Goal: Information Seeking & Learning: Check status

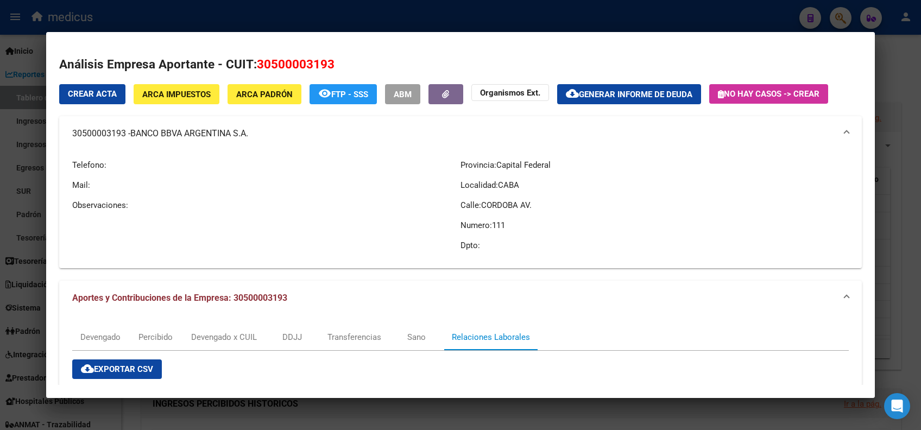
click at [449, 20] on div at bounding box center [460, 215] width 921 height 430
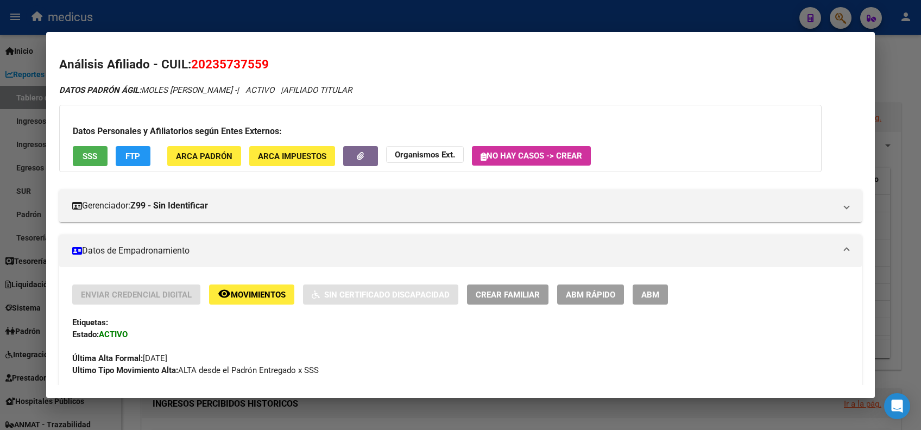
click at [291, 18] on div at bounding box center [460, 215] width 921 height 430
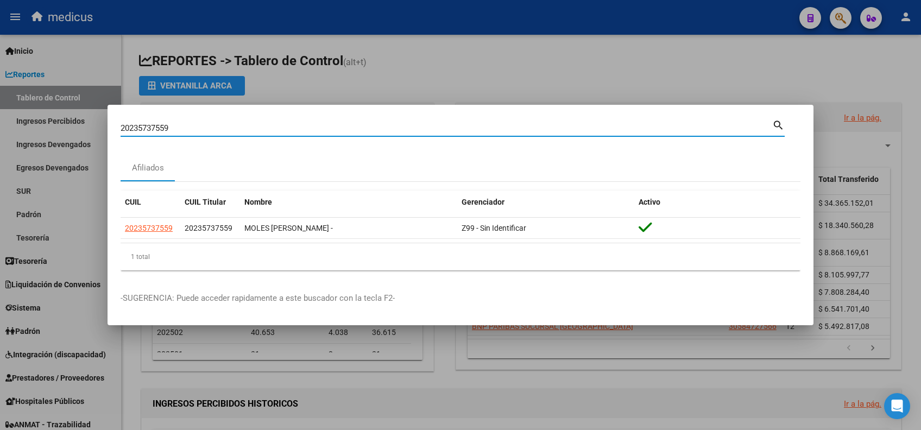
drag, startPoint x: 174, startPoint y: 130, endPoint x: 47, endPoint y: 110, distance: 129.2
click at [47, 110] on div "20235737559 Buscar (apellido, dni, cuil, nro traspaso, cuit, obra social) searc…" at bounding box center [460, 215] width 921 height 430
paste input "796027652"
type input "27960276529"
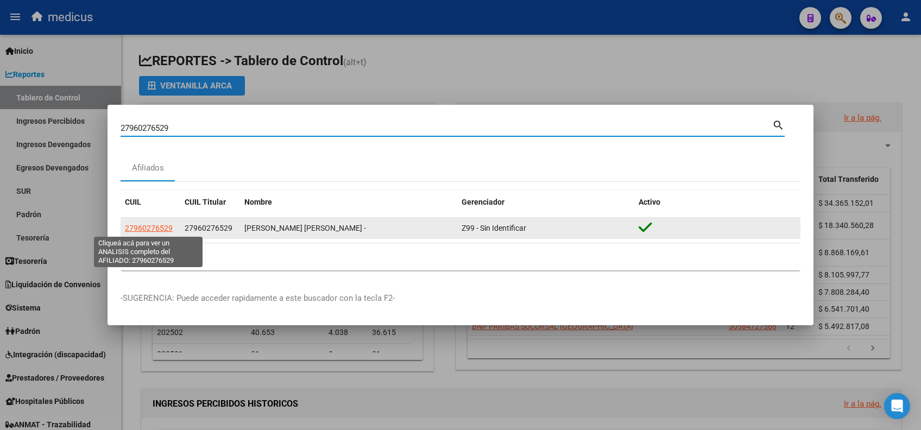
click at [148, 226] on span "27960276529" at bounding box center [149, 228] width 48 height 9
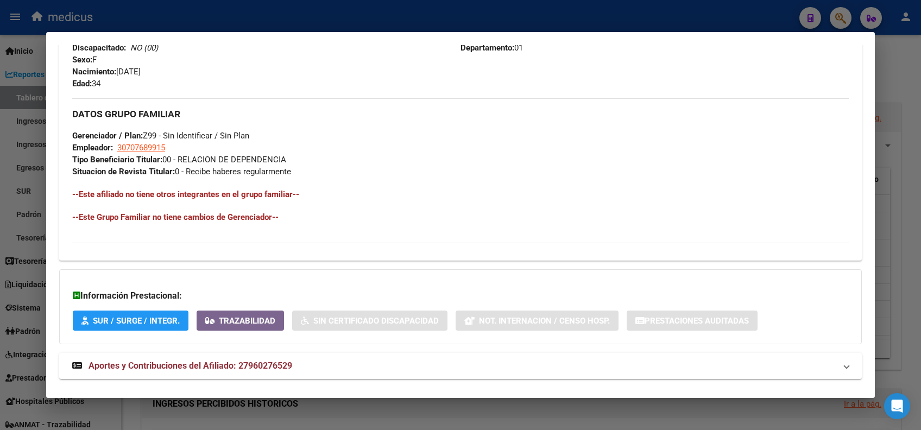
scroll to position [485, 0]
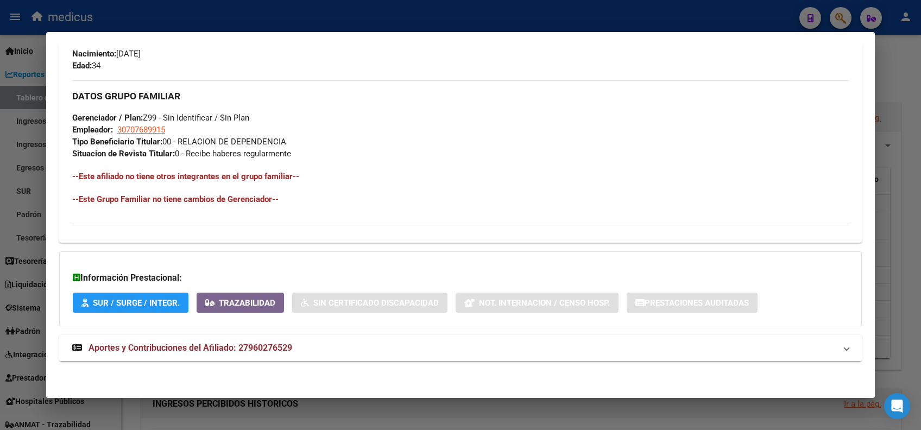
click at [248, 347] on span "Aportes y Contribuciones del Afiliado: 27960276529" at bounding box center [191, 348] width 204 height 10
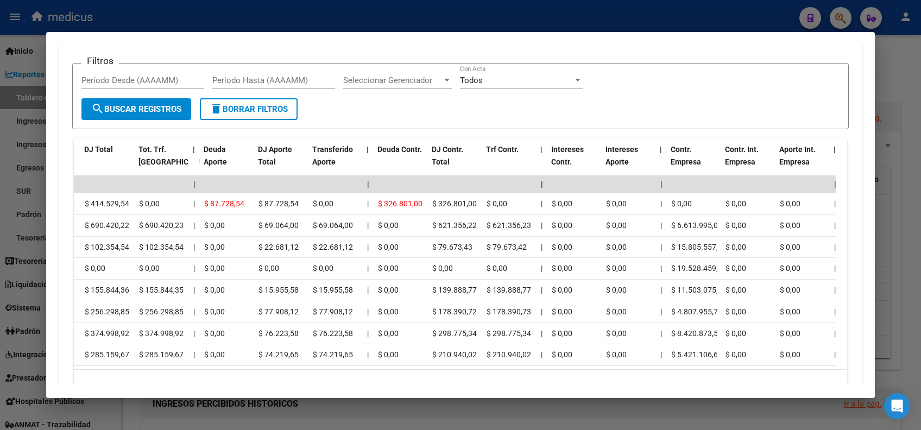
scroll to position [928, 0]
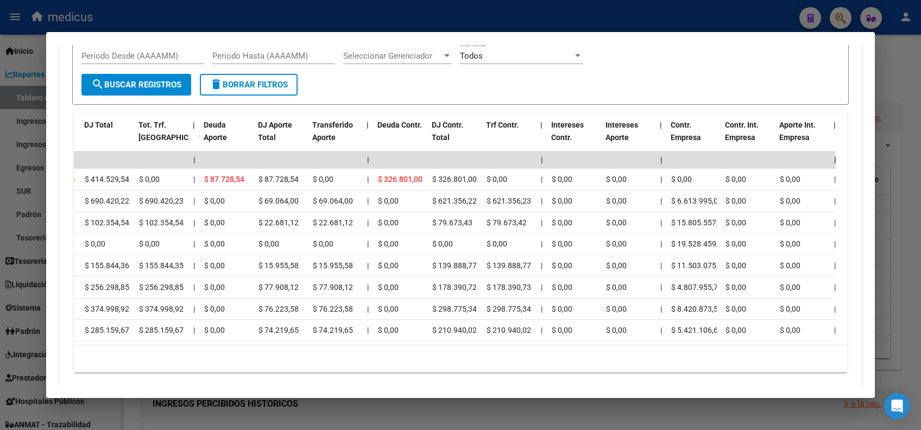
drag, startPoint x: 273, startPoint y: 380, endPoint x: 259, endPoint y: 377, distance: 14.5
click at [260, 373] on div "10 total 1" at bounding box center [461, 359] width 774 height 27
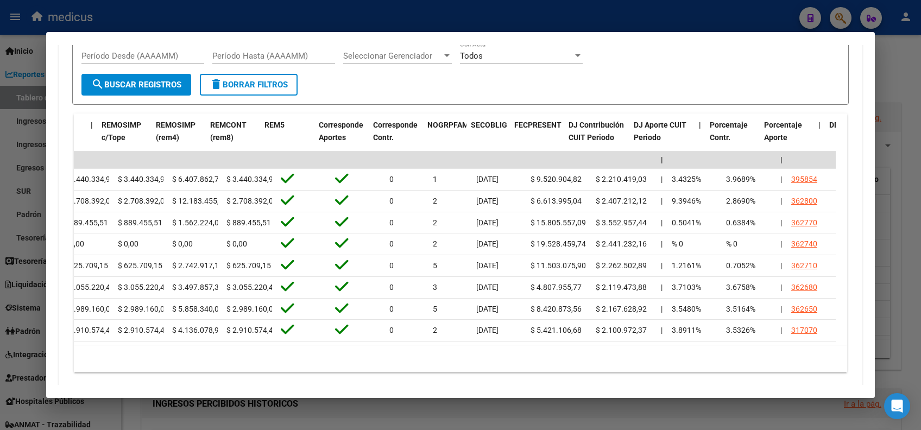
scroll to position [0, 0]
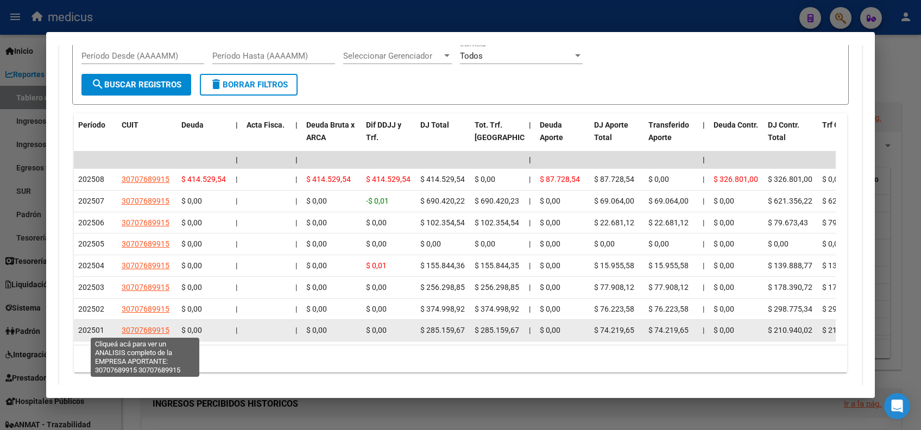
click at [138, 326] on span "30707689915" at bounding box center [146, 330] width 48 height 9
type textarea "30707689915"
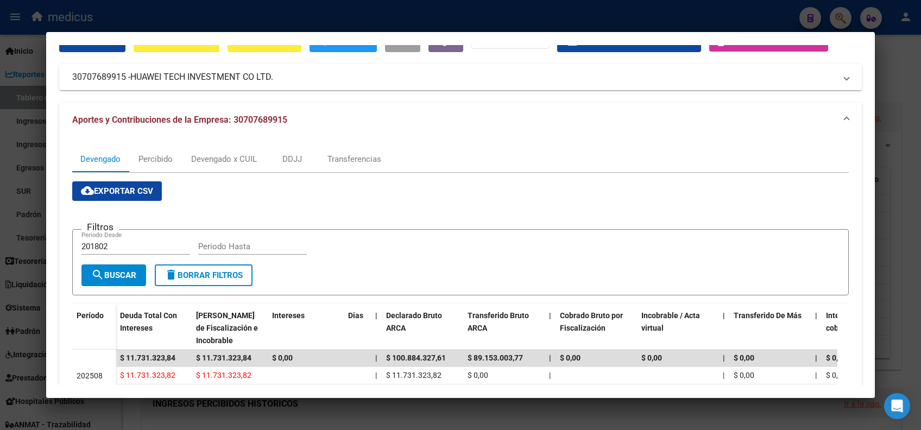
scroll to position [72, 0]
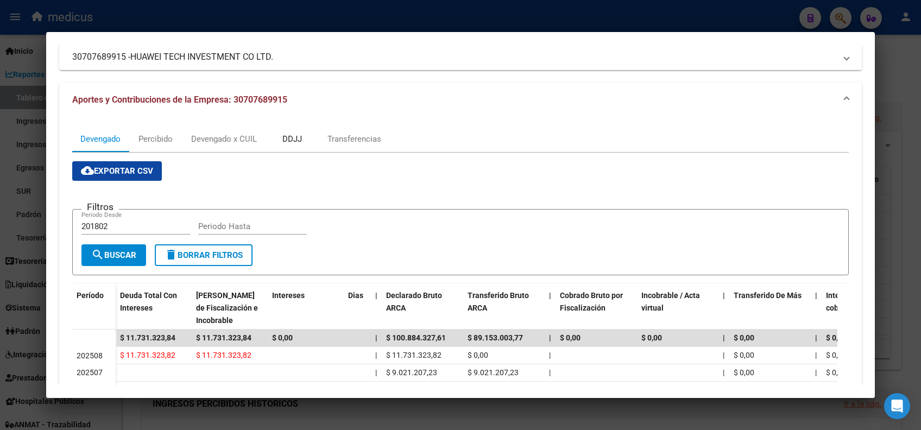
click at [298, 140] on div "DDJJ" at bounding box center [293, 139] width 20 height 12
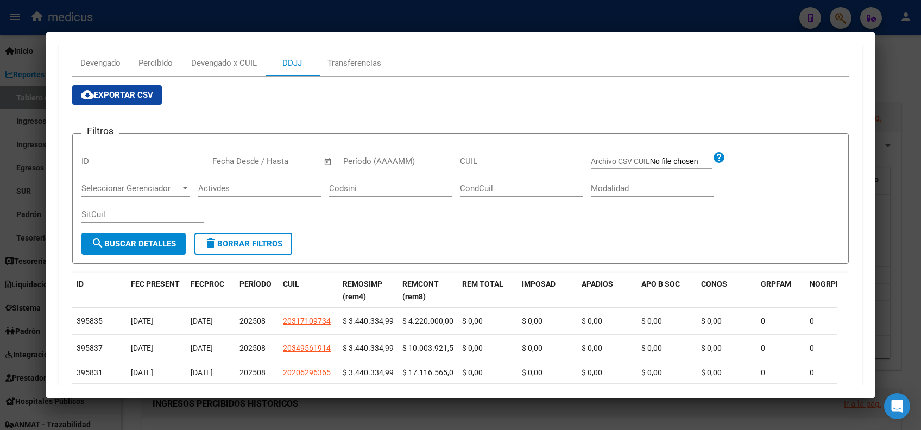
scroll to position [142, 0]
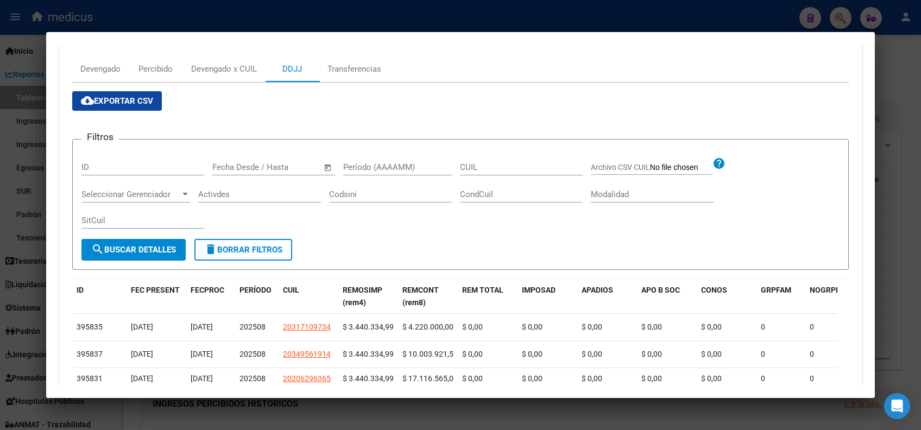
click at [389, 167] on input "Período (AAAAMM)" at bounding box center [397, 167] width 109 height 10
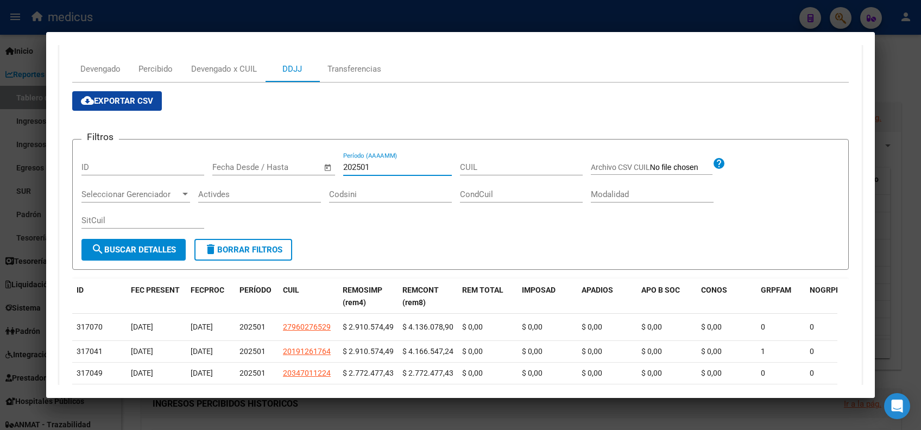
type input "202501"
drag, startPoint x: 152, startPoint y: 254, endPoint x: 205, endPoint y: 242, distance: 54.6
click at [153, 252] on span "search Buscar Detalles" at bounding box center [133, 250] width 85 height 10
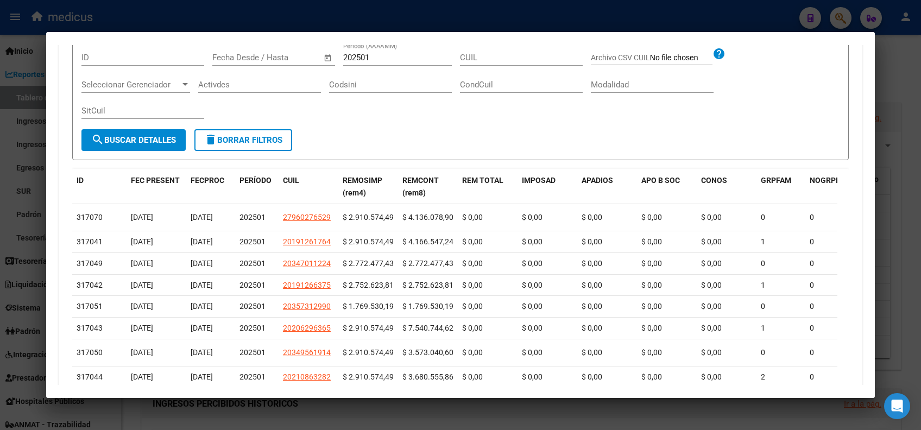
scroll to position [70, 0]
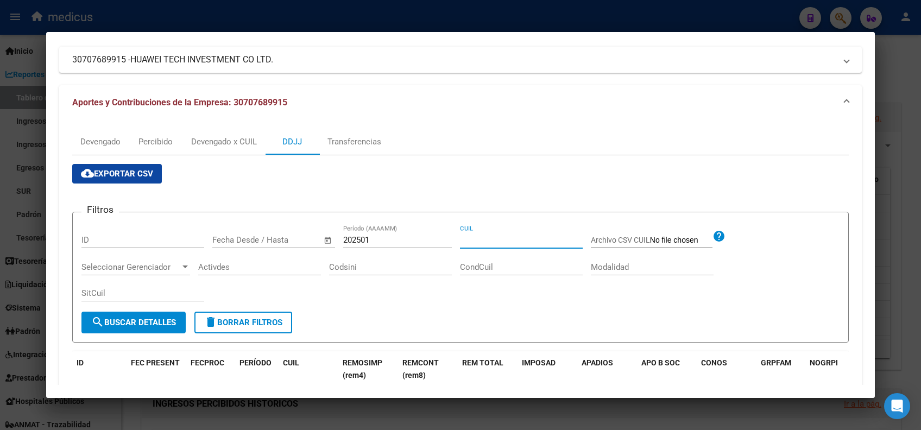
click at [503, 239] on input "CUIL" at bounding box center [521, 240] width 123 height 10
paste input "30-70768991-5"
drag, startPoint x: 529, startPoint y: 248, endPoint x: 523, endPoint y: 239, distance: 10.9
click at [520, 243] on div "30-70768991-5 CUIL" at bounding box center [521, 245] width 123 height 27
drag, startPoint x: 513, startPoint y: 231, endPoint x: 414, endPoint y: 224, distance: 99.1
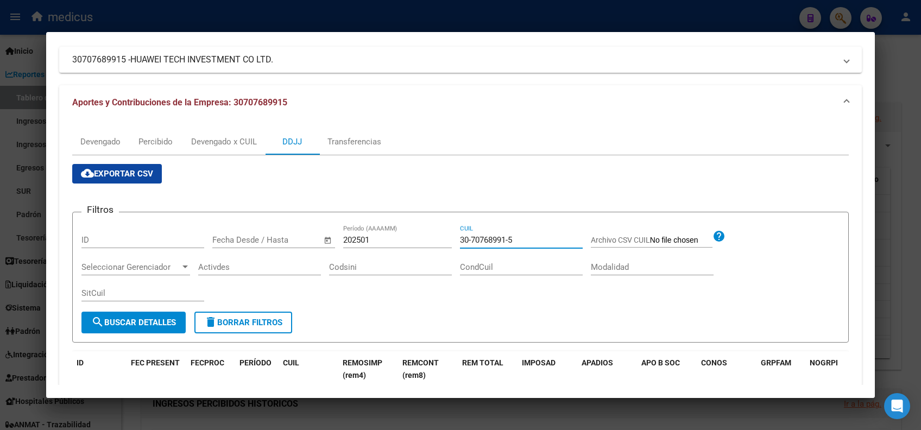
click at [414, 224] on div "Filtros ID Fecha inicio – Fecha fin Fecha Desde / Hasta 202501 Período (AAAAMM)…" at bounding box center [460, 266] width 758 height 91
paste input "27-96027652-9"
type input "27-96027652-9"
click at [168, 313] on button "search Buscar Detalles" at bounding box center [133, 323] width 104 height 22
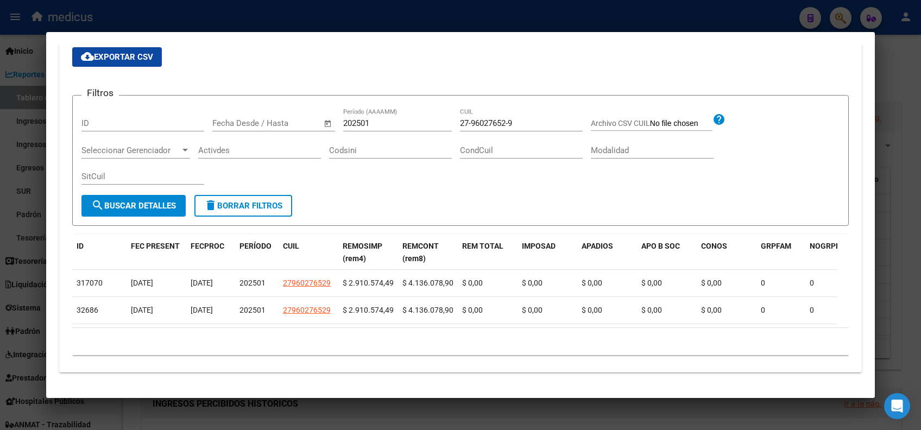
scroll to position [197, 0]
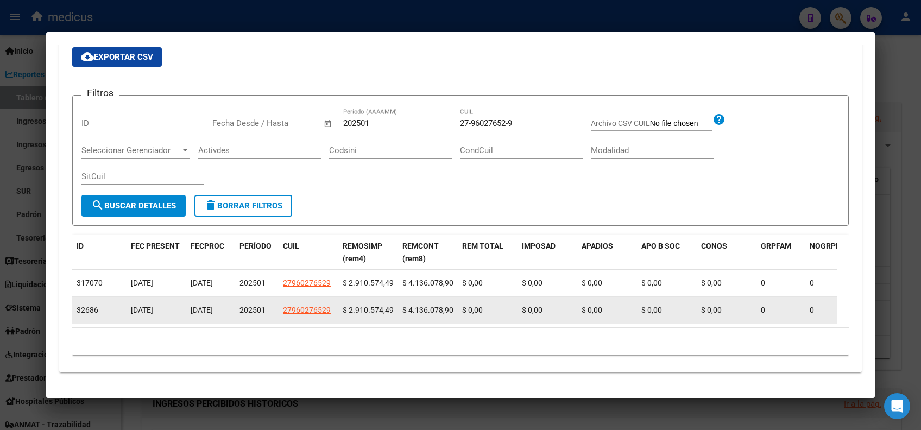
drag, startPoint x: 346, startPoint y: 300, endPoint x: 398, endPoint y: 302, distance: 52.7
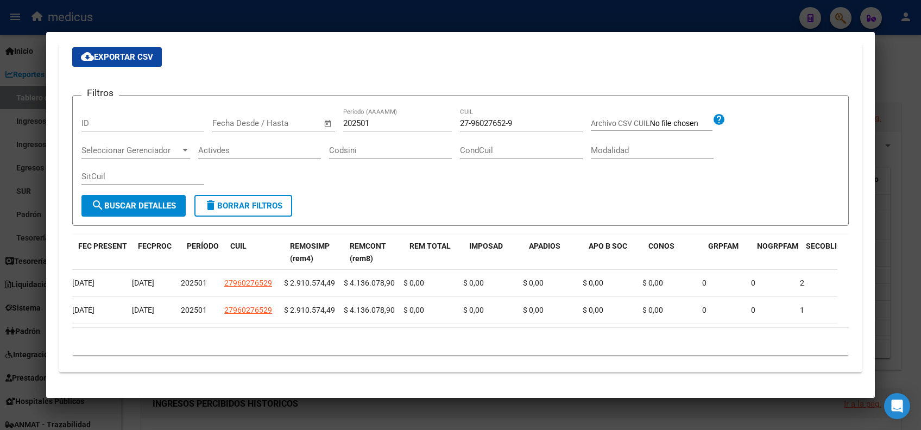
scroll to position [0, 0]
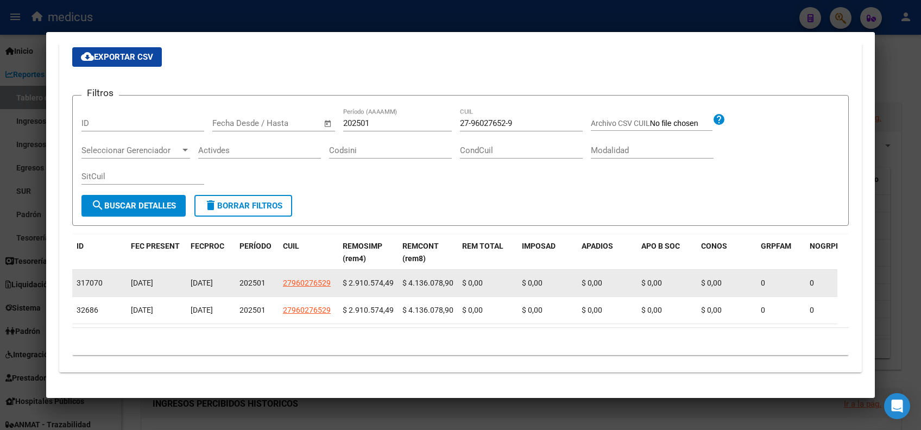
click at [211, 279] on span "[DATE]" at bounding box center [202, 283] width 22 height 9
click at [213, 279] on span "[DATE]" at bounding box center [202, 283] width 22 height 9
click at [144, 277] on div "[DATE]" at bounding box center [156, 283] width 51 height 12
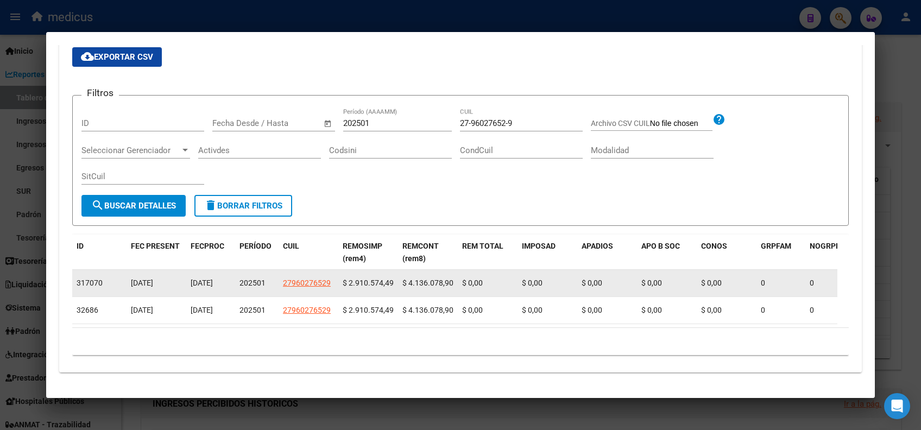
click at [149, 279] on span "[DATE]" at bounding box center [142, 283] width 22 height 9
click at [148, 279] on span "[DATE]" at bounding box center [142, 283] width 22 height 9
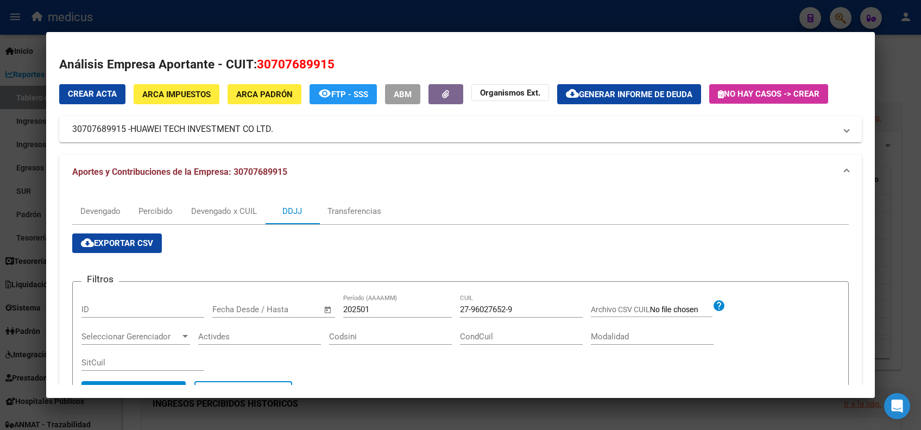
click at [322, 20] on div at bounding box center [460, 215] width 921 height 430
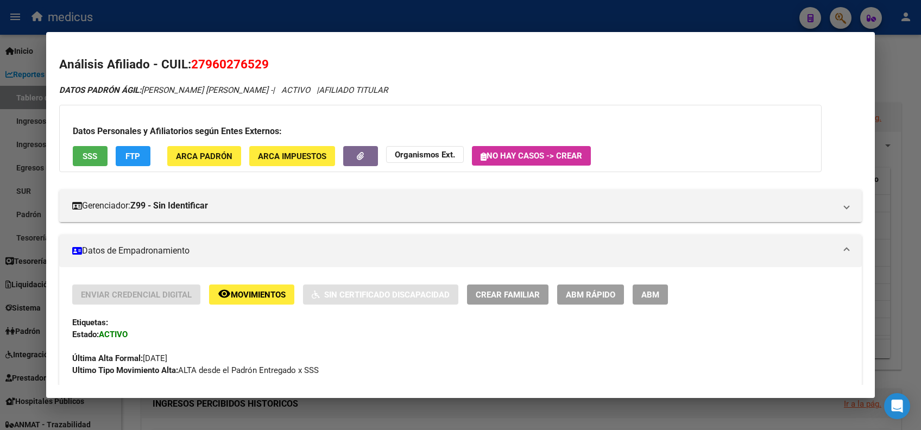
click at [235, 22] on div at bounding box center [460, 215] width 921 height 430
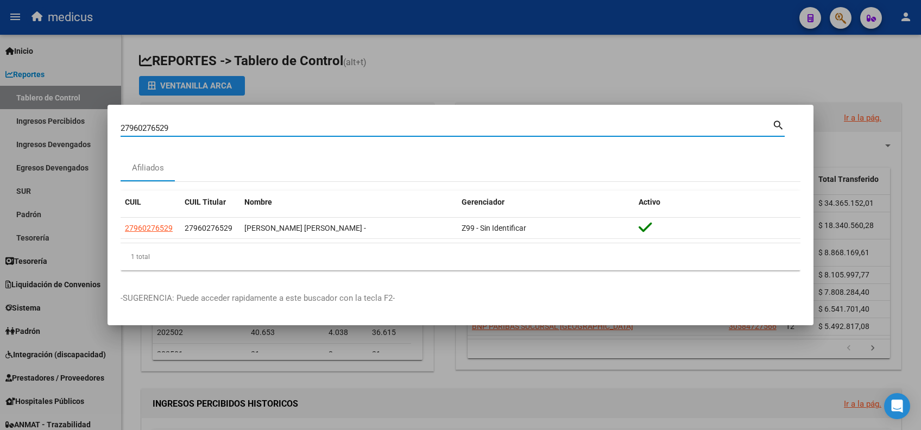
drag, startPoint x: 91, startPoint y: 126, endPoint x: 69, endPoint y: 126, distance: 22.3
click at [69, 126] on div "27960276529 Buscar (apellido, dni, cuil, nro traspaso, cuit, obra social) searc…" at bounding box center [460, 215] width 921 height 430
paste input "271813622"
type input "27271813622"
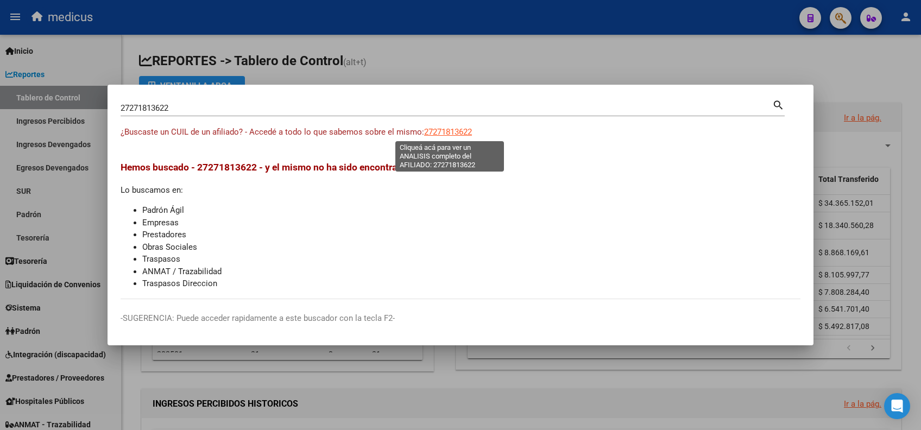
click at [456, 133] on span "27271813622" at bounding box center [448, 132] width 48 height 10
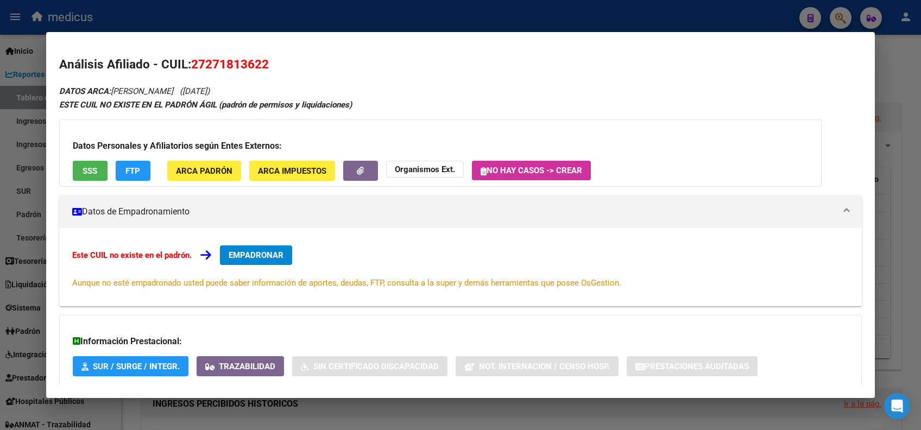
scroll to position [64, 0]
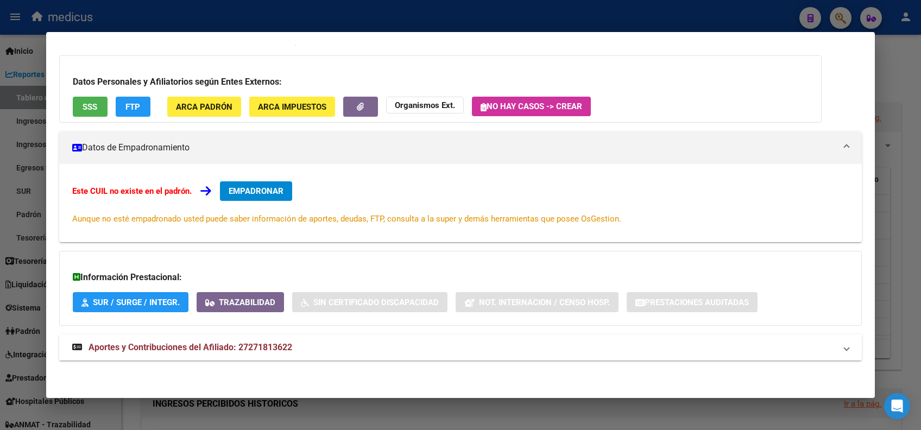
click at [241, 357] on mat-expansion-panel-header "Aportes y Contribuciones del Afiliado: 27271813622" at bounding box center [460, 348] width 803 height 26
click at [234, 348] on span "Aportes y Contribuciones del Afiliado: 27271813622" at bounding box center [191, 352] width 204 height 10
click at [259, 355] on mat-expansion-panel-header "Aportes y Contribuciones del Afiliado: 27271813622" at bounding box center [460, 348] width 803 height 26
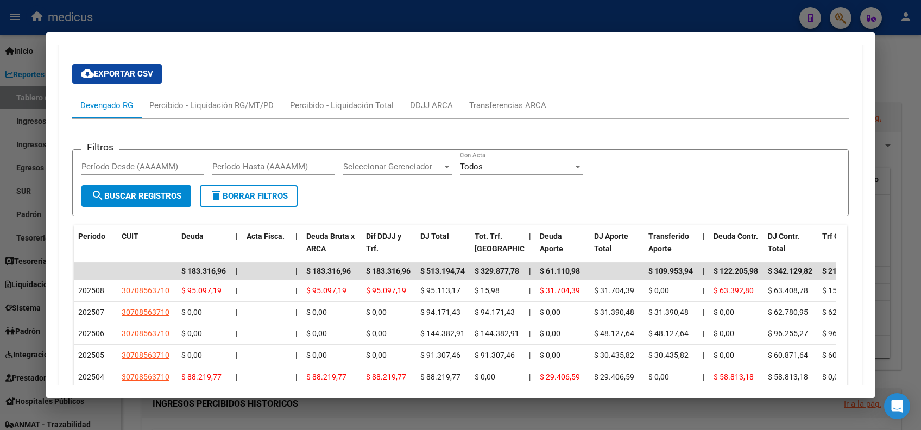
scroll to position [481, 0]
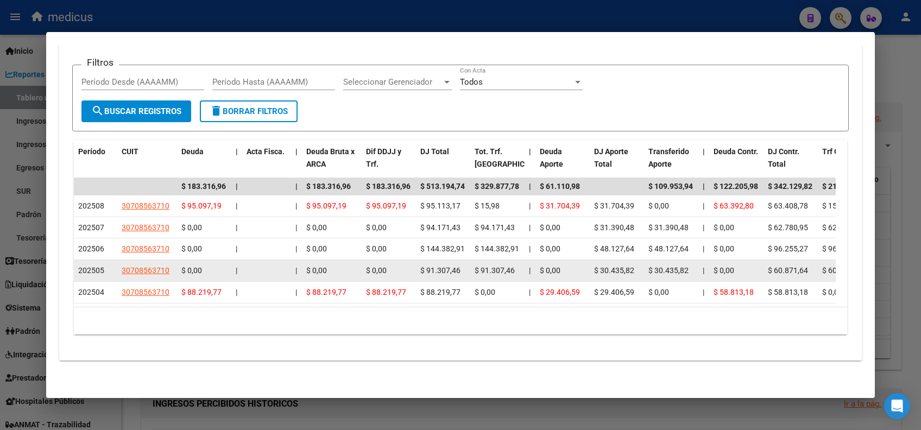
drag, startPoint x: 655, startPoint y: 267, endPoint x: 697, endPoint y: 270, distance: 41.4
click at [697, 270] on datatable-body-cell "$ 30.435,82" at bounding box center [671, 270] width 54 height 21
drag, startPoint x: 482, startPoint y: 269, endPoint x: 517, endPoint y: 268, distance: 34.2
click at [517, 268] on div "$ 91.307,46" at bounding box center [498, 271] width 46 height 12
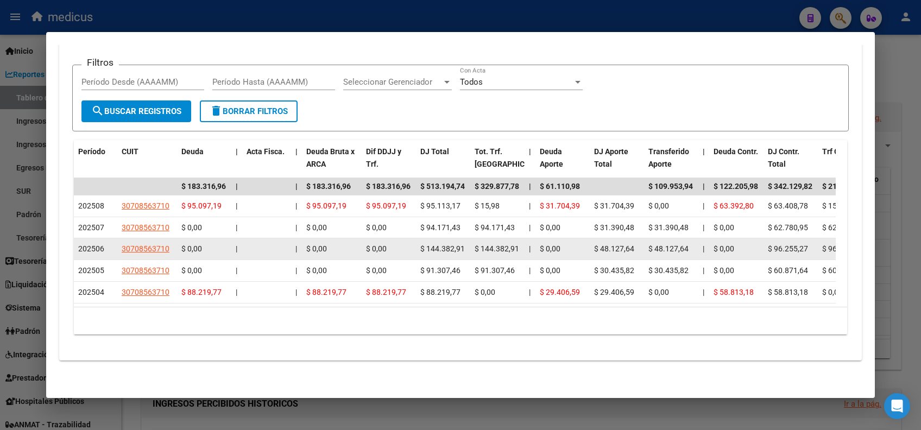
drag, startPoint x: 479, startPoint y: 244, endPoint x: 517, endPoint y: 244, distance: 38.6
click at [517, 244] on span "$ 144.382,91" at bounding box center [497, 248] width 45 height 9
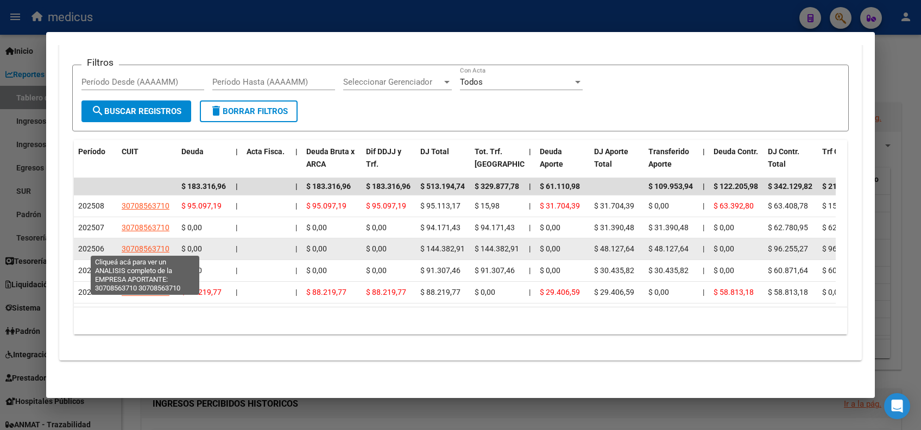
click at [152, 247] on span "30708563710" at bounding box center [146, 248] width 48 height 9
type textarea "30708563710"
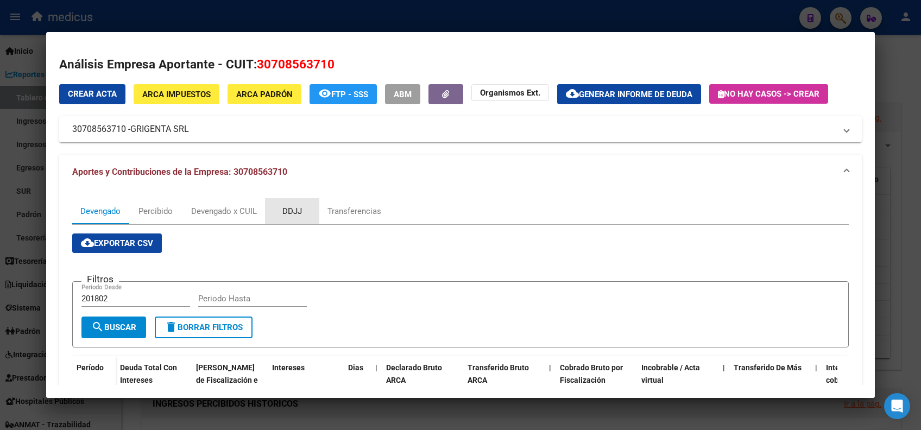
click at [285, 211] on div "DDJJ" at bounding box center [293, 211] width 20 height 12
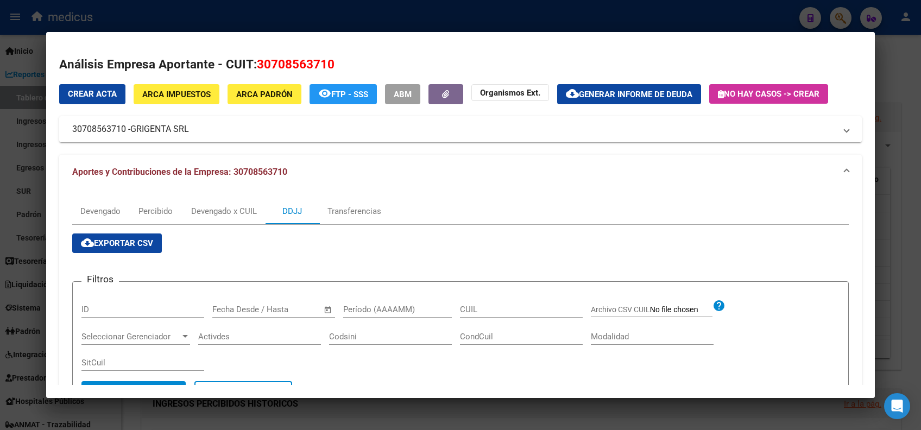
scroll to position [72, 0]
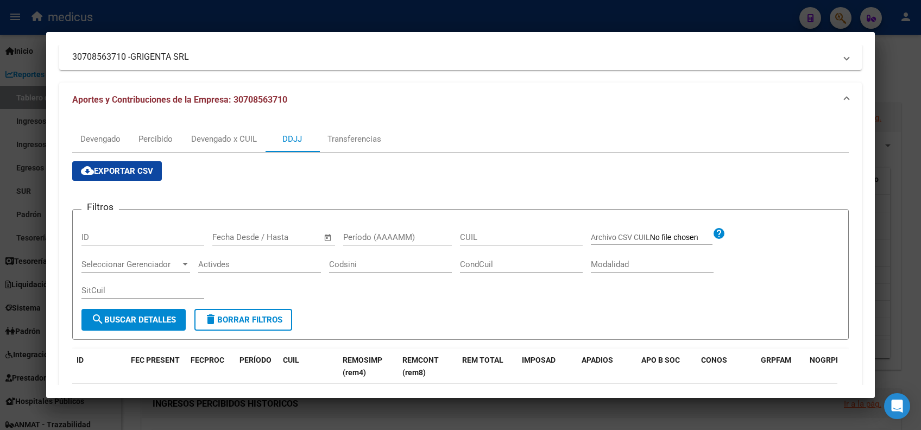
click at [374, 234] on input "Período (AAAAMM)" at bounding box center [397, 238] width 109 height 10
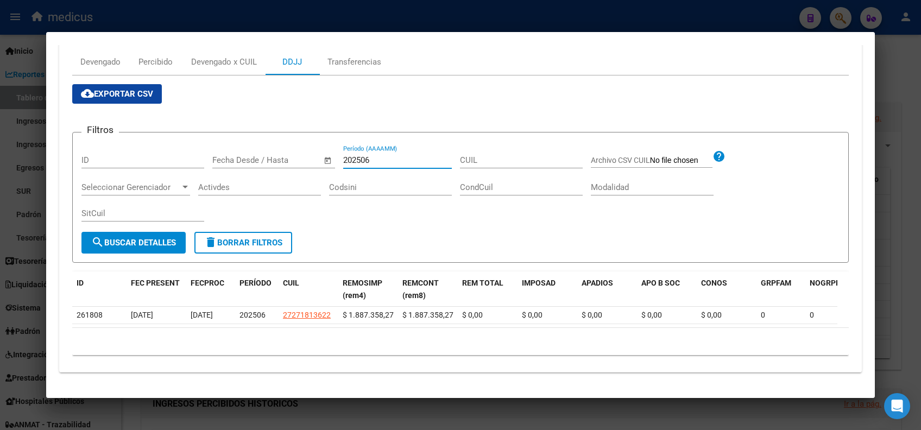
scroll to position [160, 0]
type input "202506"
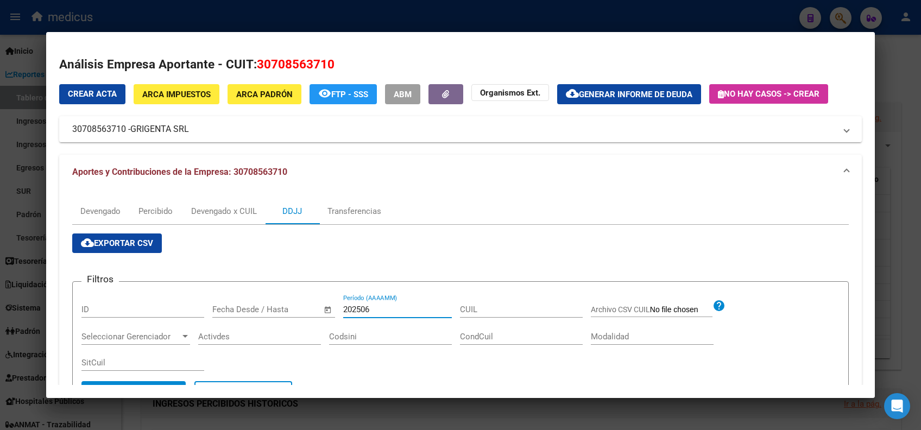
scroll to position [0, 0]
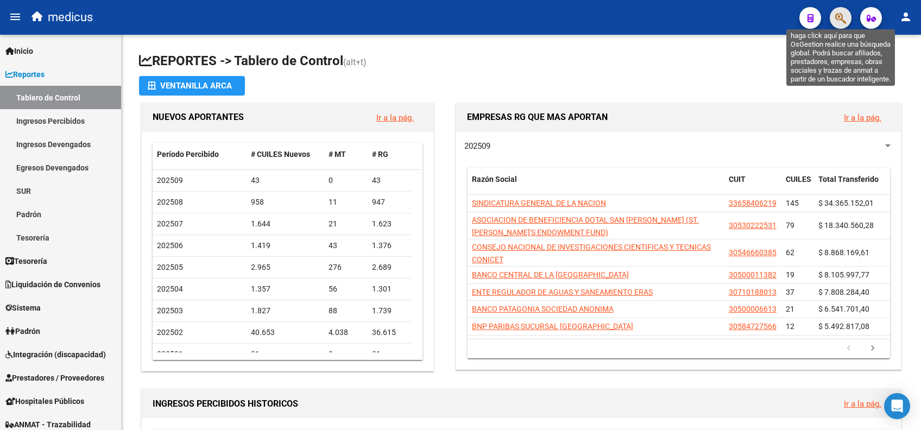
click at [839, 17] on icon "button" at bounding box center [841, 18] width 11 height 12
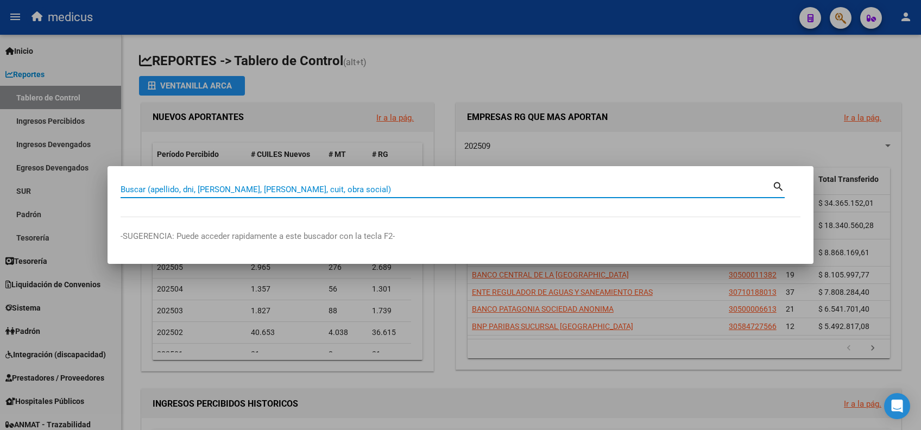
paste input "27271813622"
type input "27271813622"
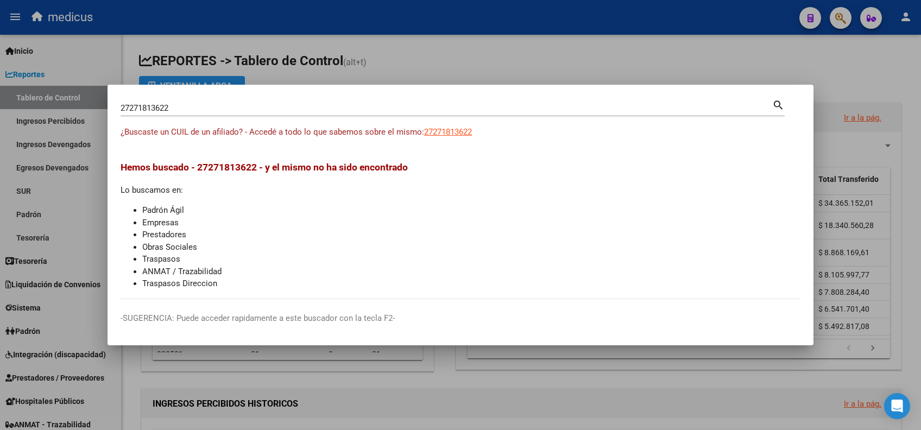
click at [478, 130] on div "¿Buscaste un CUIL de un afiliado? - Accedé a todo lo que sabemos sobre el mismo…" at bounding box center [461, 138] width 680 height 24
click at [467, 130] on span "27271813622" at bounding box center [448, 132] width 48 height 10
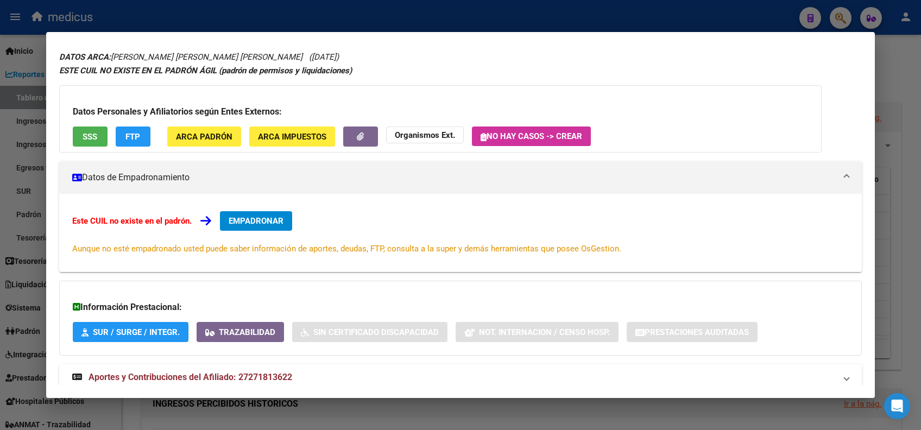
scroll to position [64, 0]
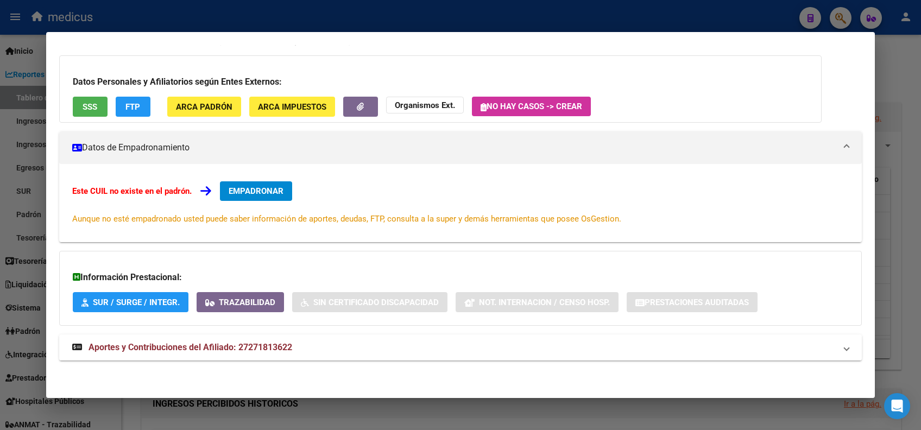
click at [225, 347] on span "Aportes y Contribuciones del Afiliado: 27271813622" at bounding box center [191, 347] width 204 height 10
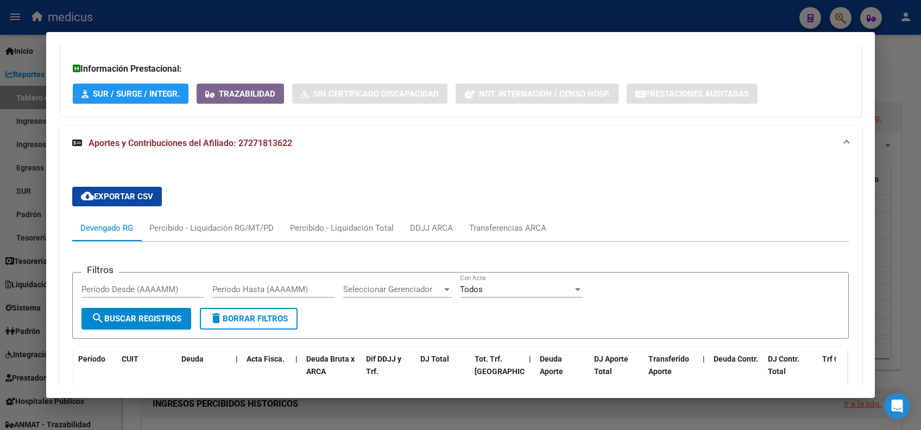
scroll to position [417, 0]
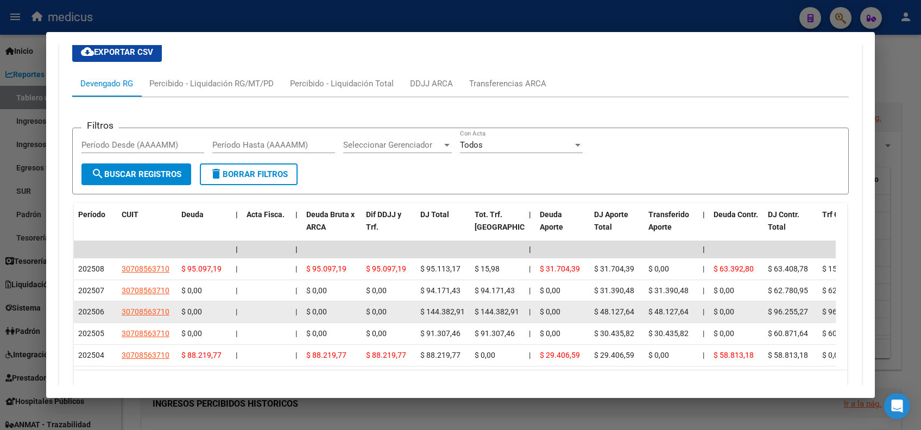
drag, startPoint x: 480, startPoint y: 308, endPoint x: 526, endPoint y: 300, distance: 47.3
click at [629, 309] on span "$ 48.127,64" at bounding box center [614, 312] width 40 height 9
drag, startPoint x: 629, startPoint y: 309, endPoint x: 494, endPoint y: 315, distance: 134.9
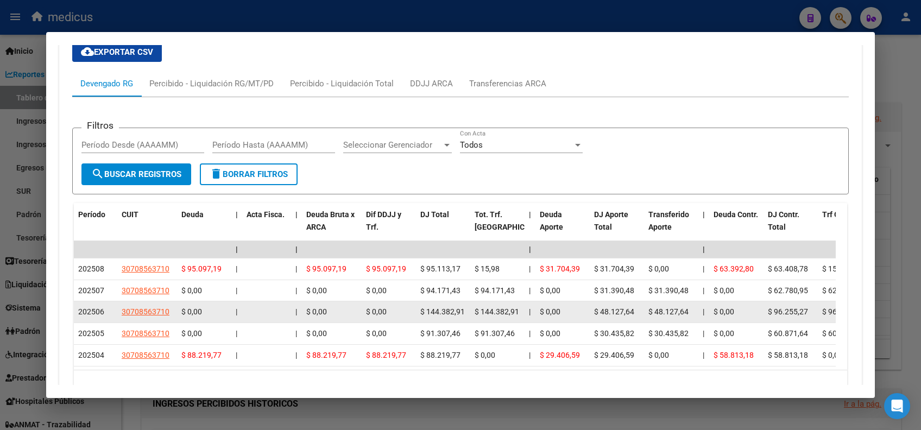
click at [494, 315] on span "$ 144.382,91" at bounding box center [497, 312] width 45 height 9
click at [491, 306] on div "$ 144.382,91" at bounding box center [498, 312] width 46 height 12
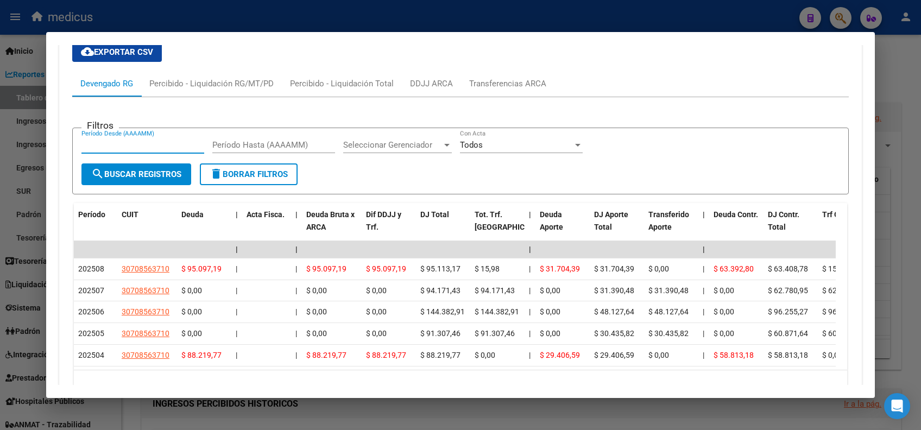
click at [139, 143] on input "Período Desde (AAAAMM)" at bounding box center [142, 145] width 123 height 10
type input "202506"
click at [271, 139] on div "Período Hasta (AAAAMM)" at bounding box center [273, 145] width 123 height 16
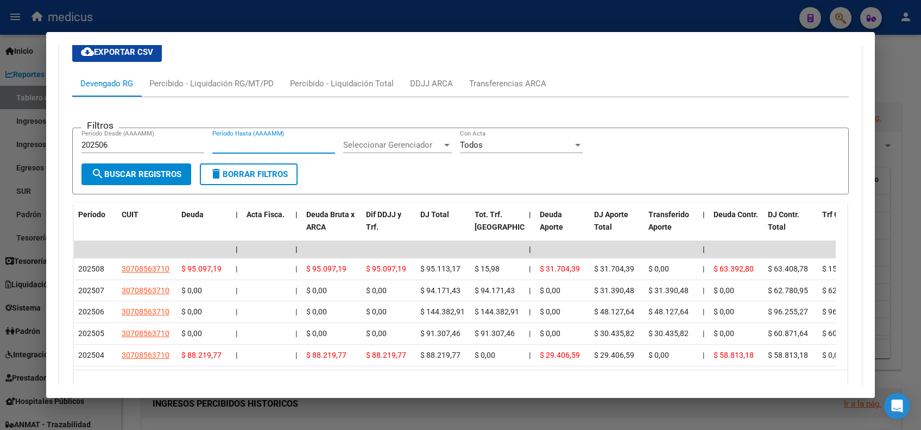
click at [282, 148] on input "Período Hasta (AAAAMM)" at bounding box center [273, 145] width 123 height 10
type input "202506"
click at [120, 160] on div "202506 Período Desde (AAAAMM)" at bounding box center [142, 150] width 123 height 27
drag, startPoint x: 132, startPoint y: 173, endPoint x: 152, endPoint y: 174, distance: 20.1
click at [133, 173] on span "search Buscar Registros" at bounding box center [136, 175] width 90 height 10
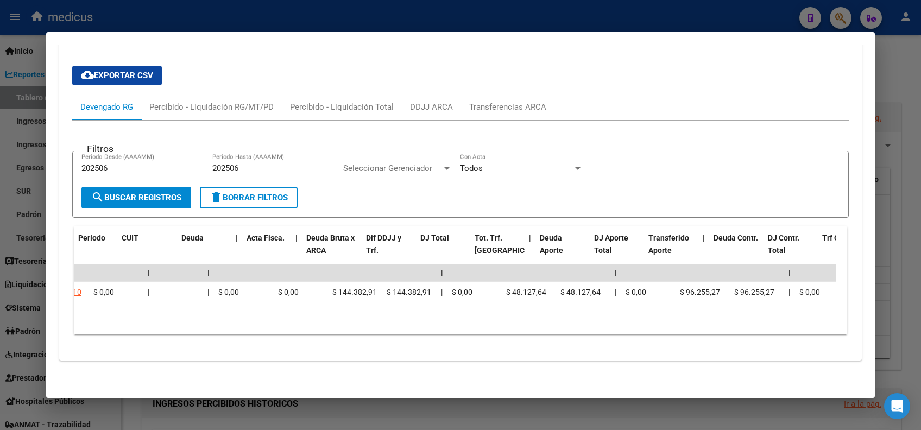
scroll to position [0, 0]
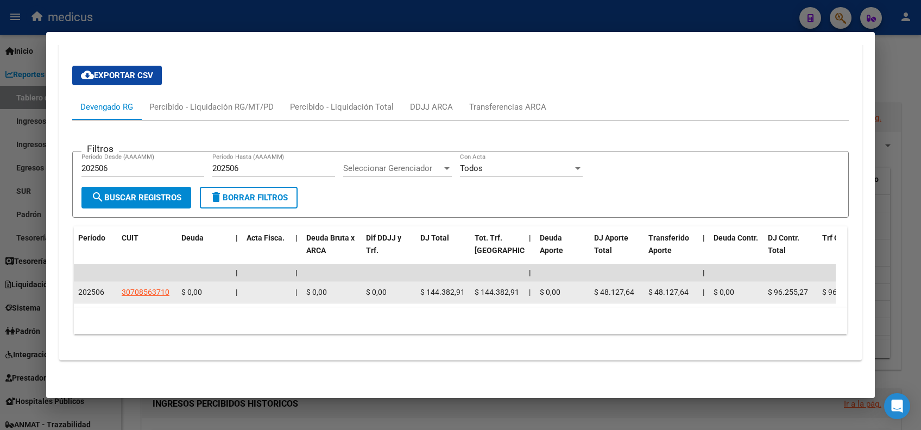
drag, startPoint x: 419, startPoint y: 278, endPoint x: 463, endPoint y: 279, distance: 44.0
click at [463, 282] on datatable-body-cell "$ 144.382,91" at bounding box center [443, 292] width 54 height 21
click at [149, 288] on span "30708563710" at bounding box center [146, 292] width 48 height 9
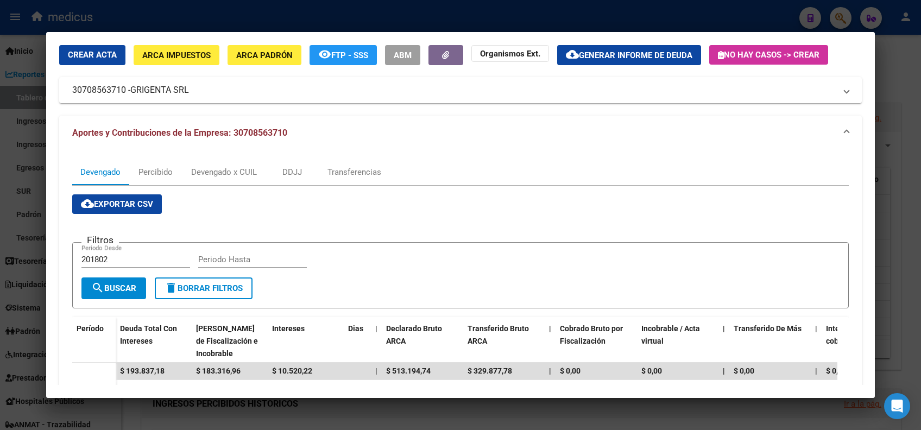
scroll to position [72, 0]
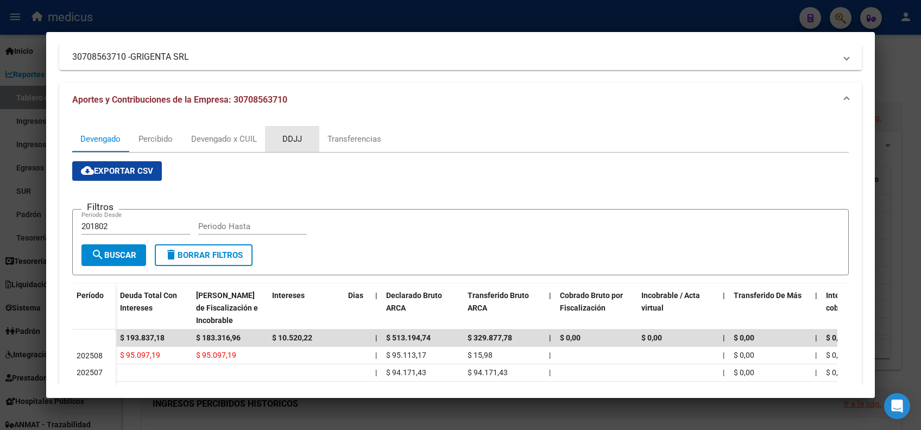
click at [300, 137] on div "DDJJ" at bounding box center [293, 139] width 20 height 12
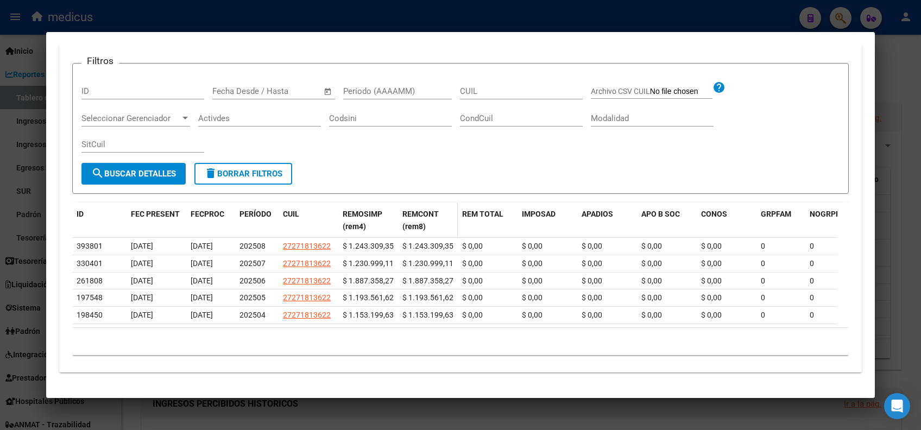
scroll to position [229, 0]
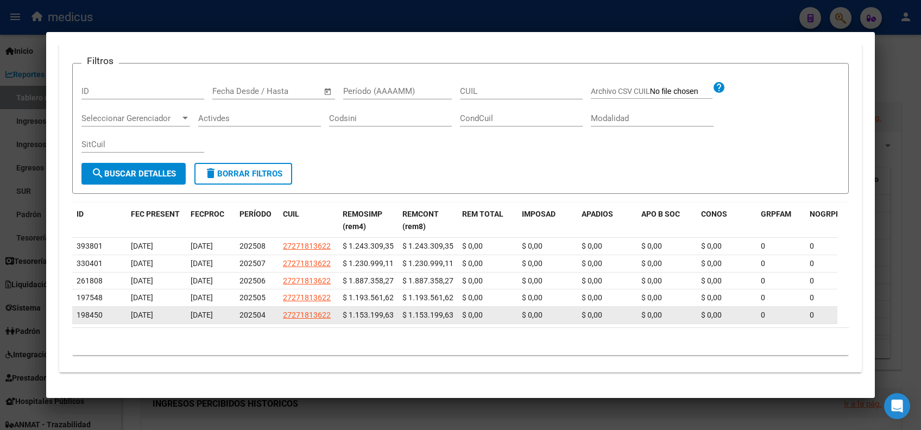
drag, startPoint x: 252, startPoint y: 305, endPoint x: 265, endPoint y: 306, distance: 13.1
click at [265, 311] on span "202504" at bounding box center [253, 315] width 26 height 9
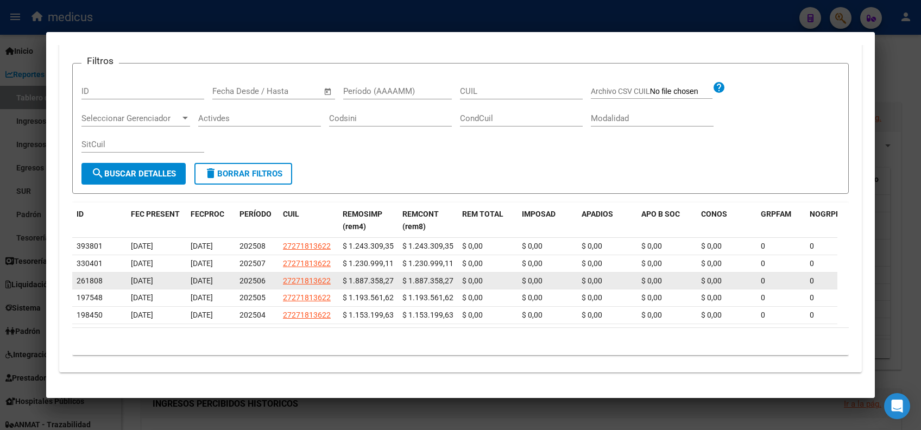
drag, startPoint x: 351, startPoint y: 267, endPoint x: 464, endPoint y: 265, distance: 113.0
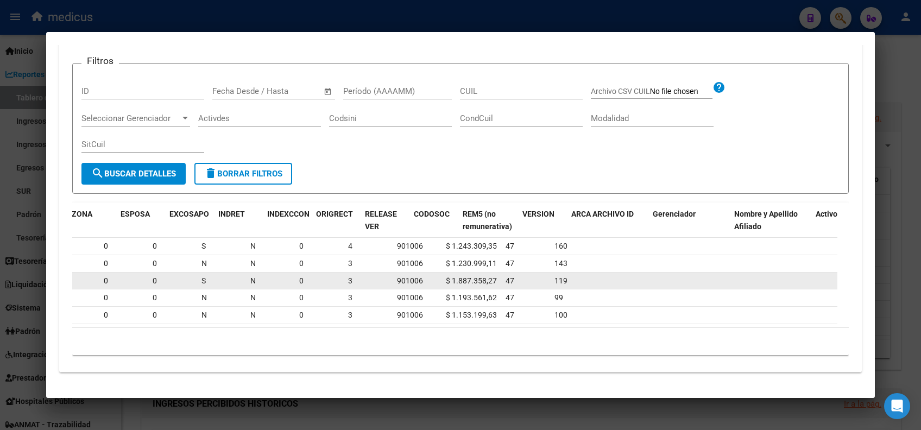
scroll to position [0, 0]
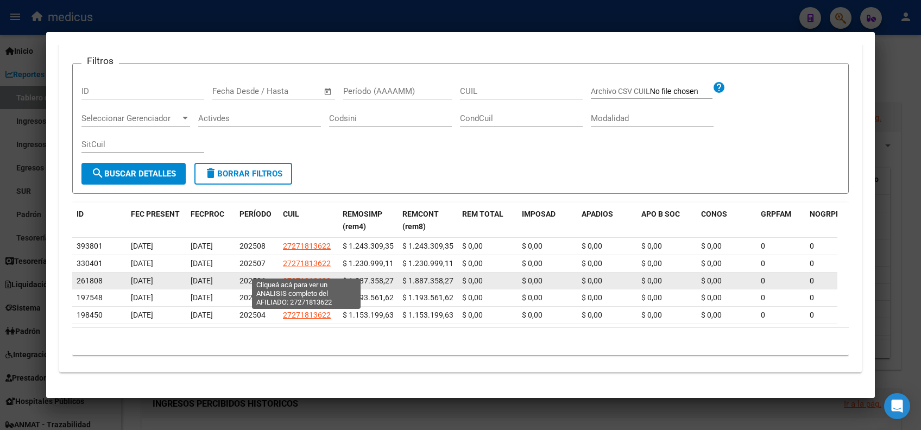
click at [308, 277] on span "27271813622" at bounding box center [307, 281] width 48 height 9
type textarea "27271813622"
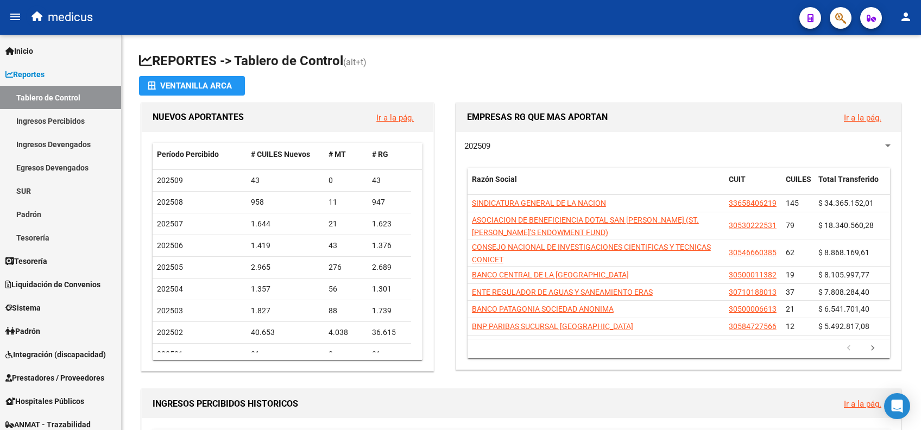
click at [848, 23] on button "button" at bounding box center [841, 18] width 22 height 22
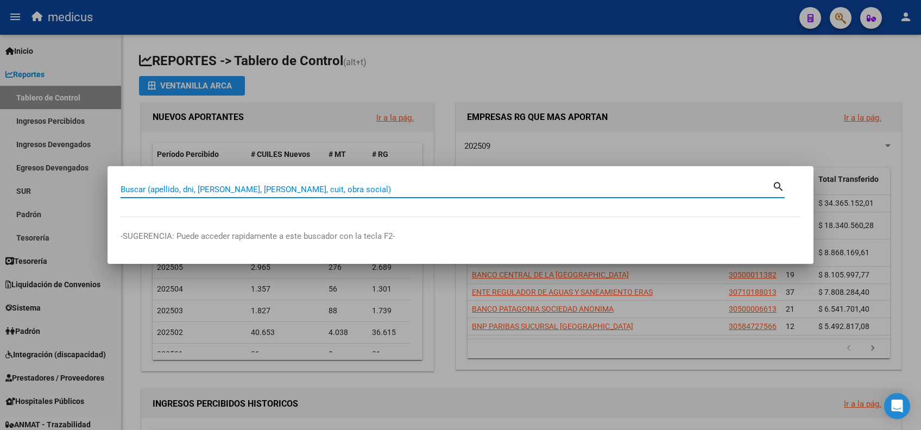
paste input "27271813622"
type input "27271813622"
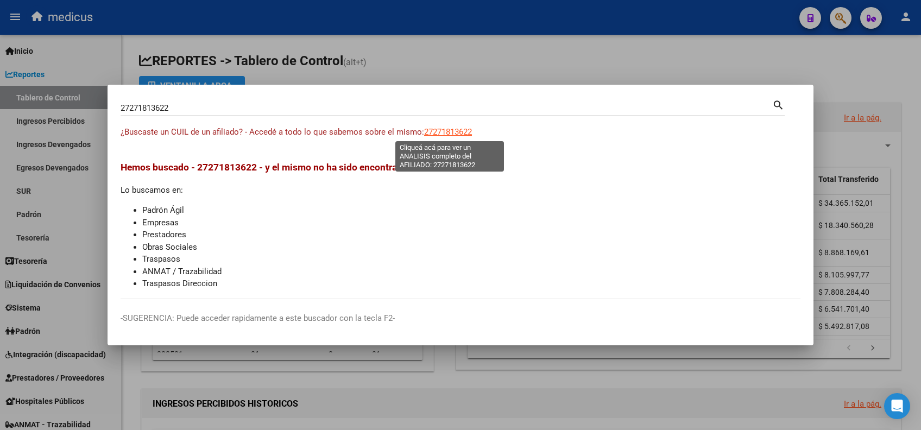
click at [441, 130] on span "27271813622" at bounding box center [448, 132] width 48 height 10
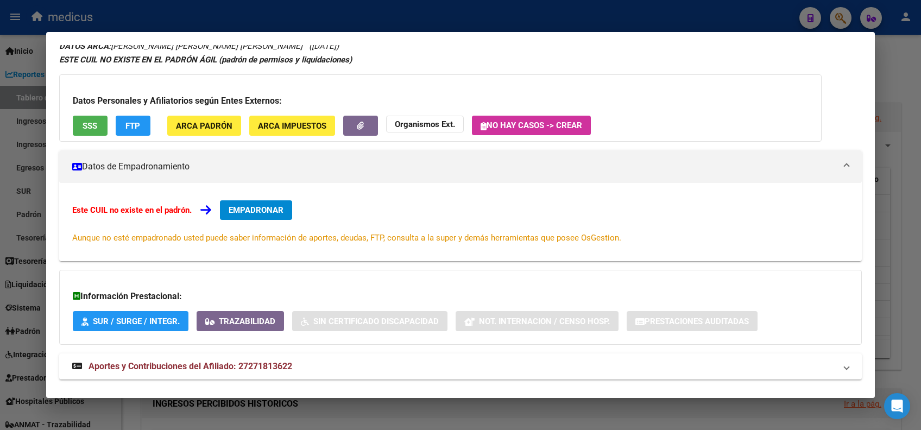
scroll to position [64, 0]
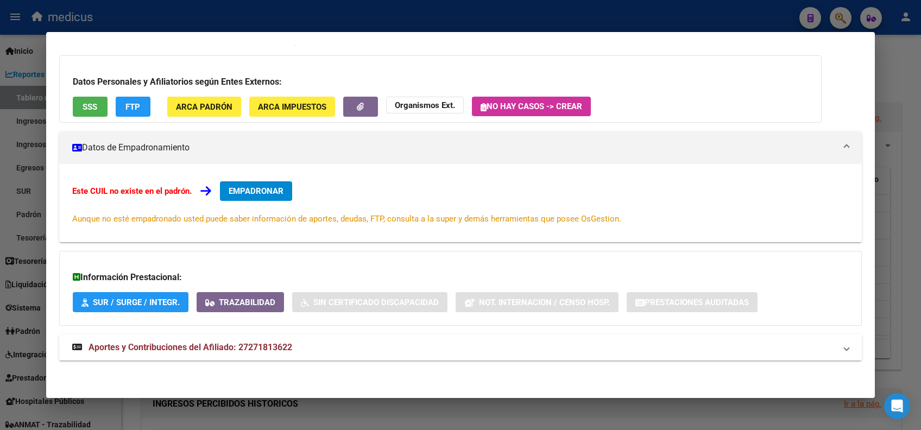
click at [235, 348] on span "Aportes y Contribuciones del Afiliado: 27271813622" at bounding box center [191, 347] width 204 height 10
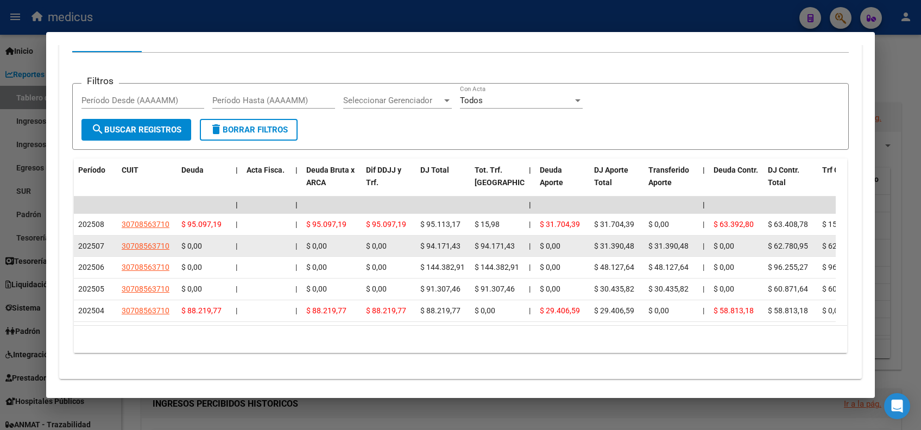
scroll to position [491, 0]
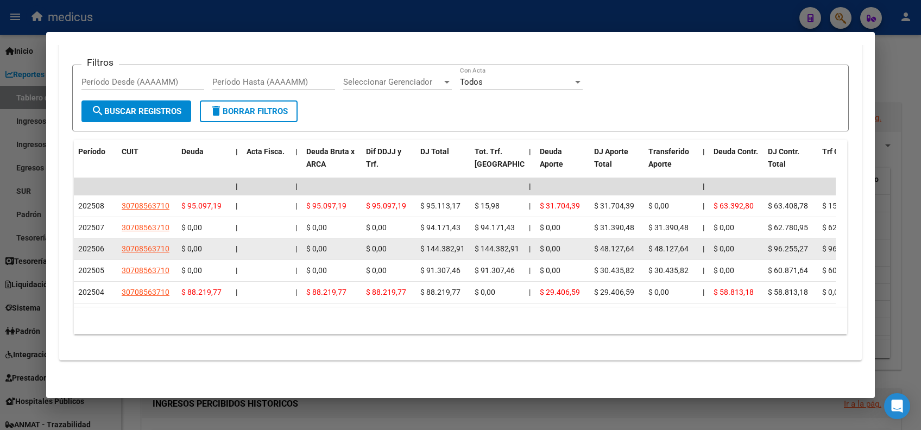
drag, startPoint x: 435, startPoint y: 239, endPoint x: 495, endPoint y: 235, distance: 61.0
click at [495, 244] on span "$ 144.382,91" at bounding box center [497, 248] width 45 height 9
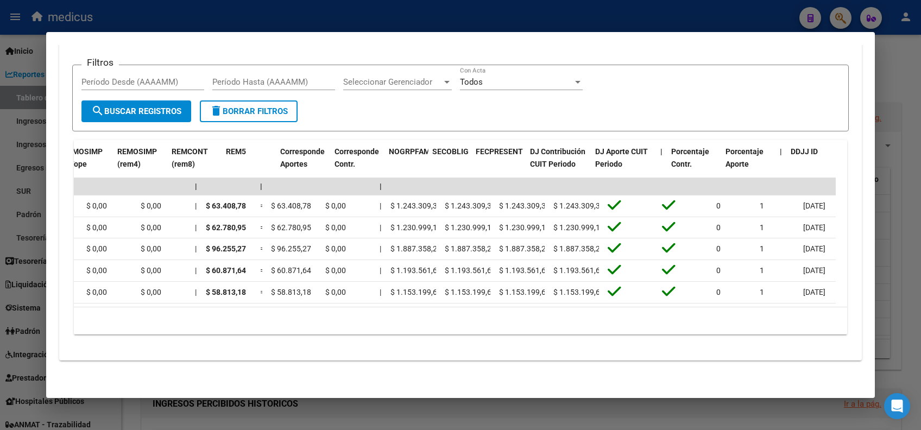
scroll to position [0, 1541]
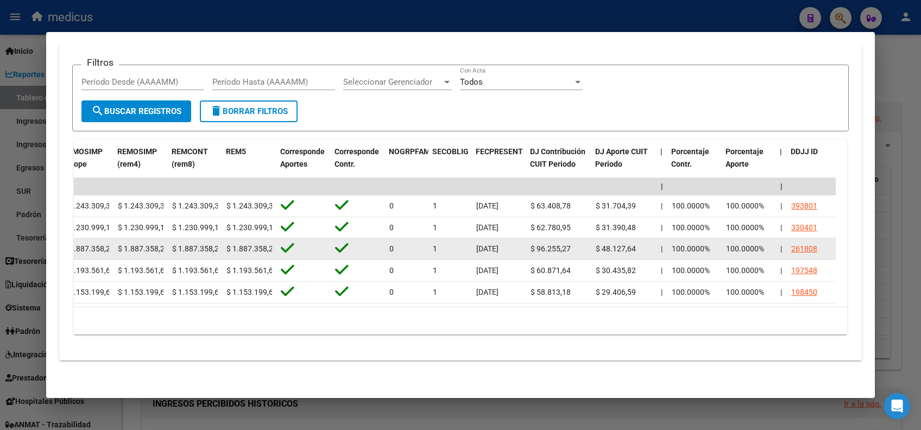
click at [805, 243] on div "261808" at bounding box center [805, 249] width 26 height 12
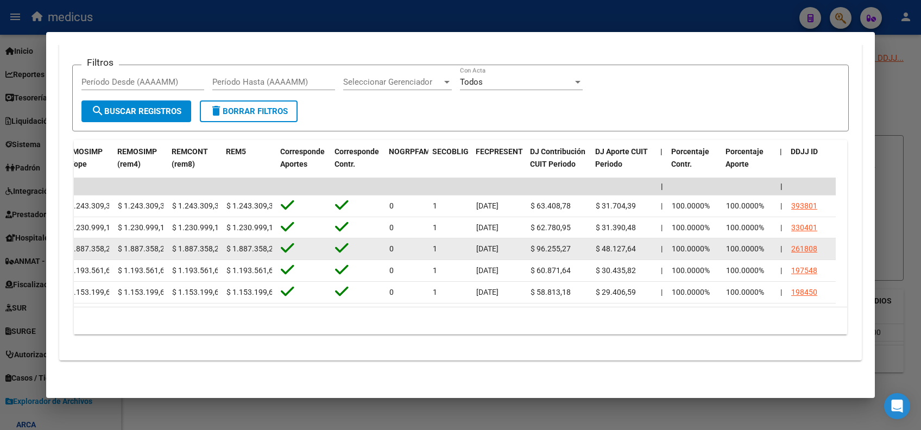
click at [802, 243] on div "261808" at bounding box center [805, 249] width 26 height 12
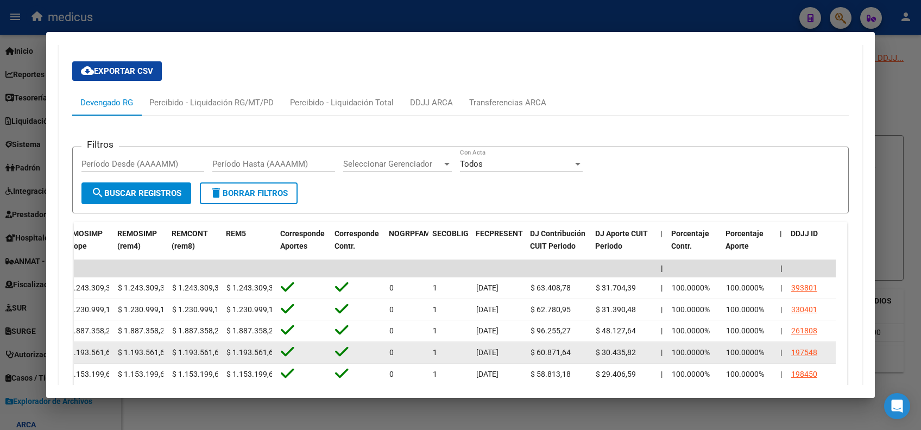
scroll to position [491, 0]
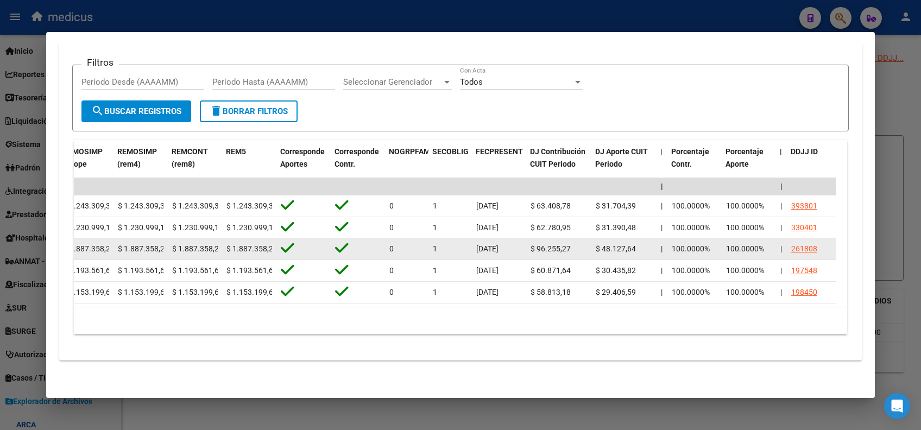
click at [806, 243] on div "261808" at bounding box center [805, 249] width 26 height 12
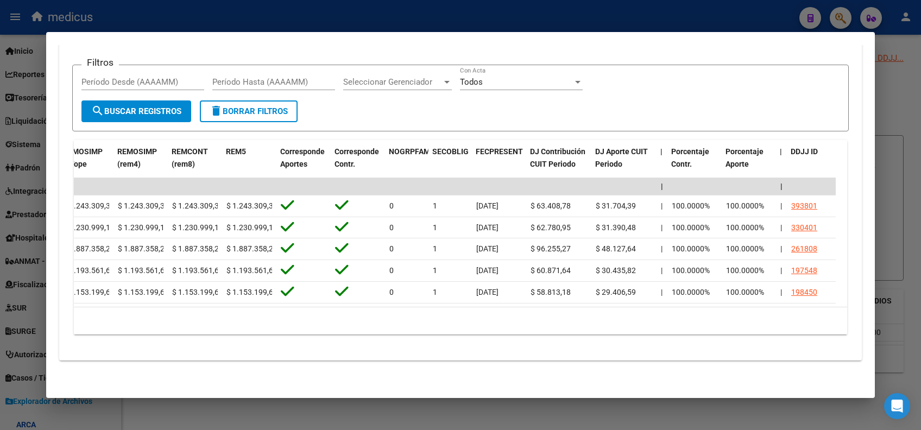
drag, startPoint x: 806, startPoint y: 239, endPoint x: 701, endPoint y: 313, distance: 128.7
click at [701, 313] on div "10 total 1" at bounding box center [461, 321] width 774 height 27
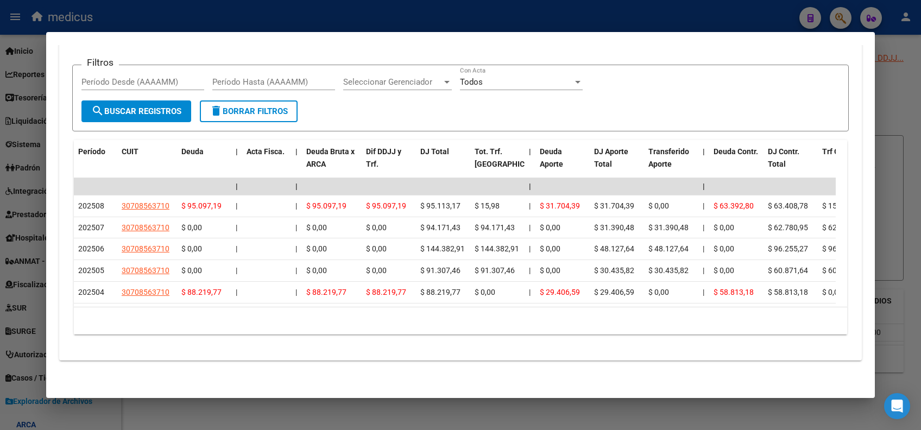
scroll to position [273, 0]
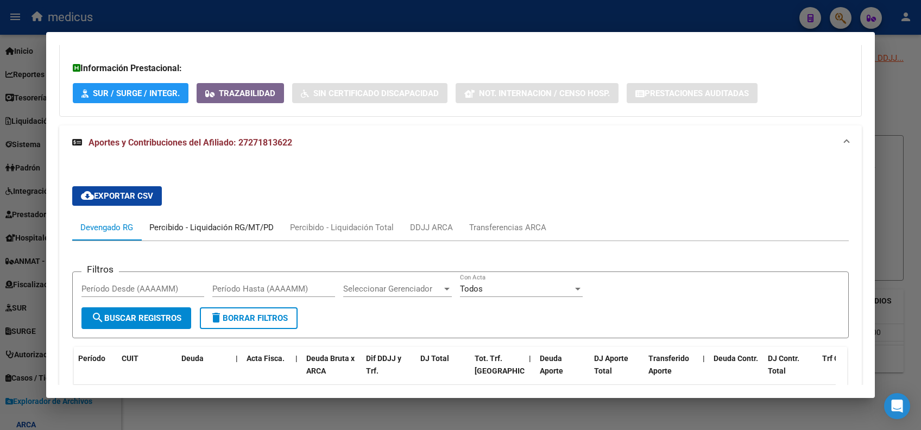
click at [202, 231] on div "Percibido - Liquidación RG/MT/PD" at bounding box center [211, 228] width 124 height 12
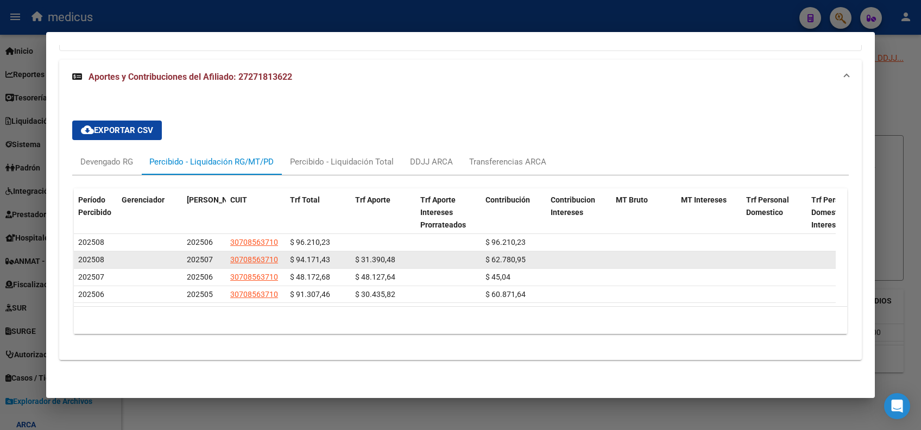
scroll to position [349, 0]
drag, startPoint x: 358, startPoint y: 267, endPoint x: 423, endPoint y: 256, distance: 66.0
click at [423, 256] on datatable-scroller "202508 202506 30708563710 $ 96.210,23 $ 96.210,23 $ 96.210,23 100.0000% 100.000…" at bounding box center [455, 268] width 762 height 69
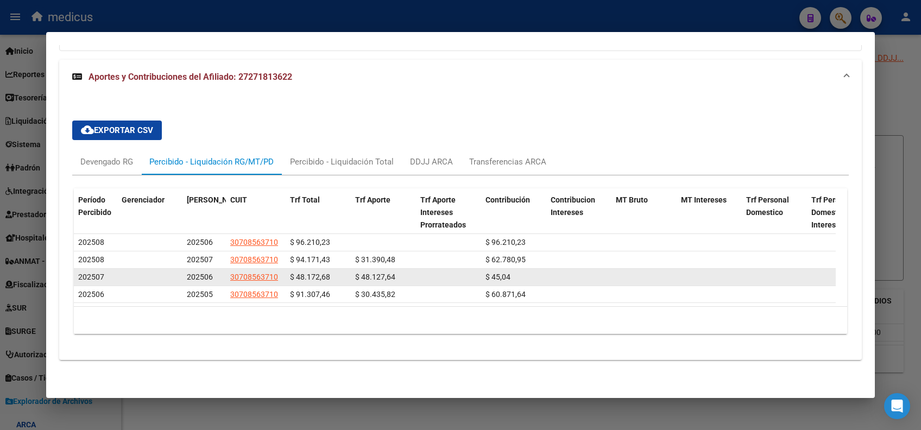
drag, startPoint x: 423, startPoint y: 256, endPoint x: 398, endPoint y: 269, distance: 28.7
click at [391, 273] on span "$ 48.127,64" at bounding box center [375, 277] width 40 height 9
drag, startPoint x: 514, startPoint y: 265, endPoint x: 482, endPoint y: 264, distance: 32.1
click at [482, 269] on datatable-body-cell "$ 45,04" at bounding box center [513, 277] width 65 height 17
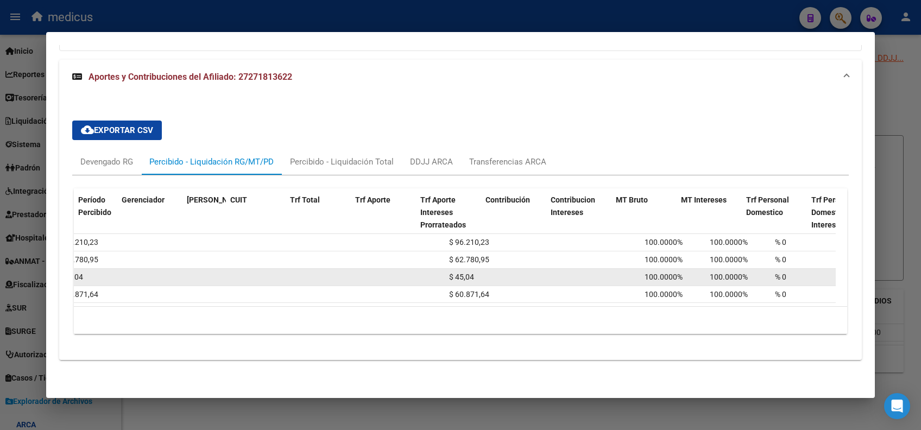
scroll to position [0, 0]
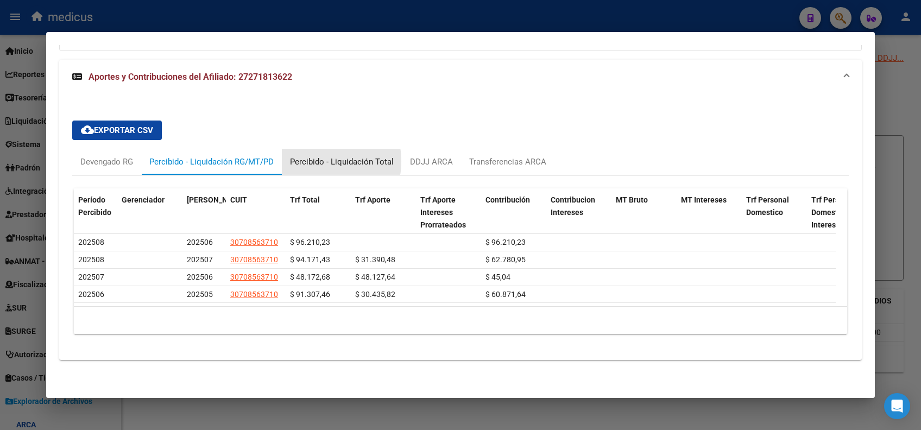
click at [304, 156] on div "Percibido - Liquidación Total" at bounding box center [342, 162] width 104 height 12
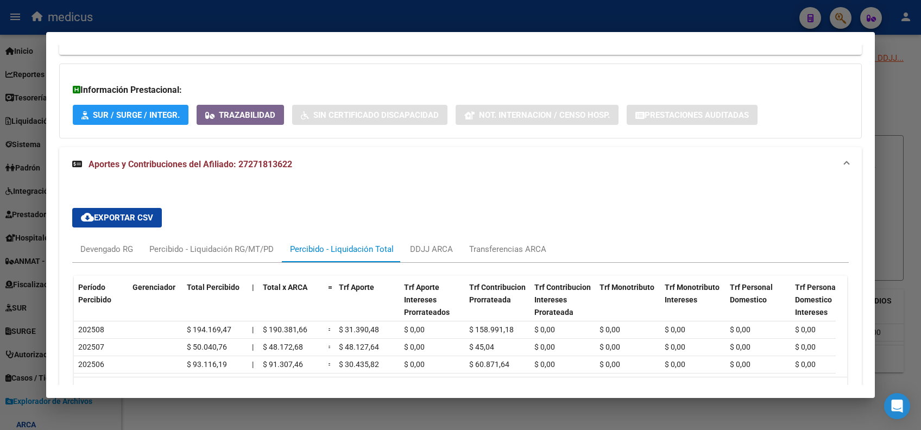
scroll to position [332, 0]
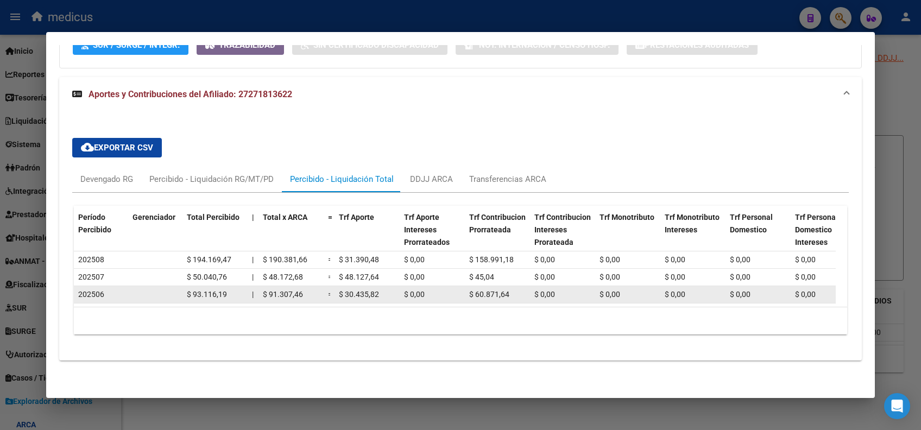
drag, startPoint x: 339, startPoint y: 284, endPoint x: 380, endPoint y: 281, distance: 40.8
click at [380, 288] on div "$ 30.435,82" at bounding box center [367, 294] width 57 height 12
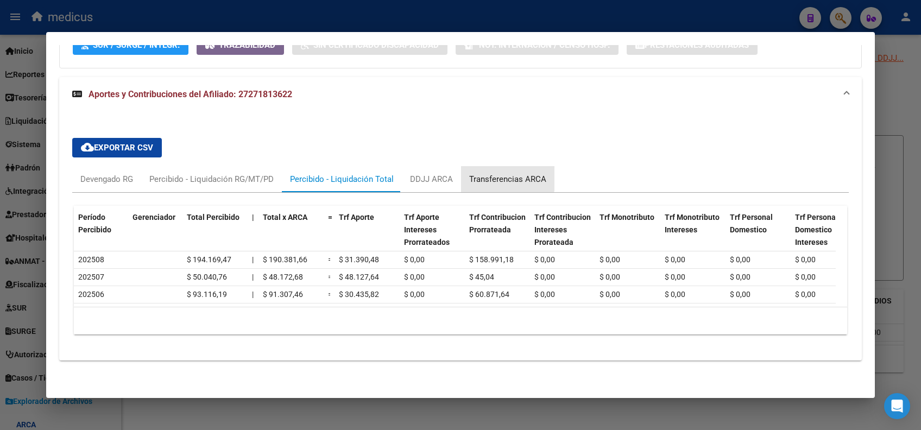
click at [491, 166] on div "Transferencias ARCA" at bounding box center [507, 179] width 93 height 26
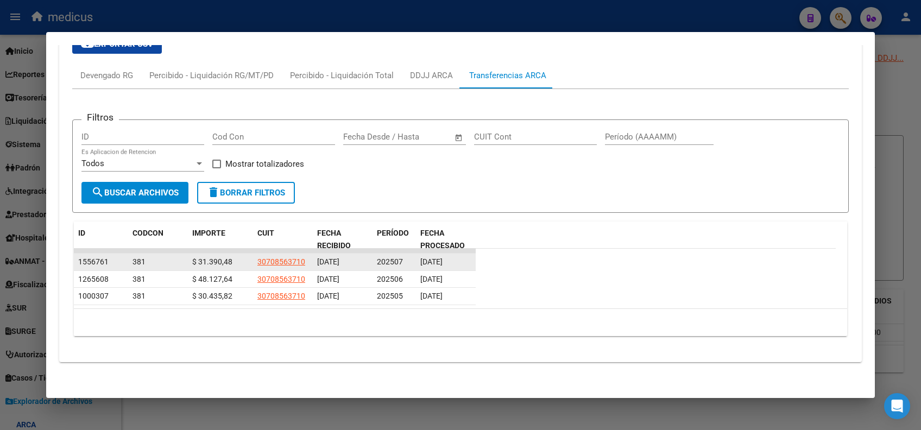
scroll to position [426, 0]
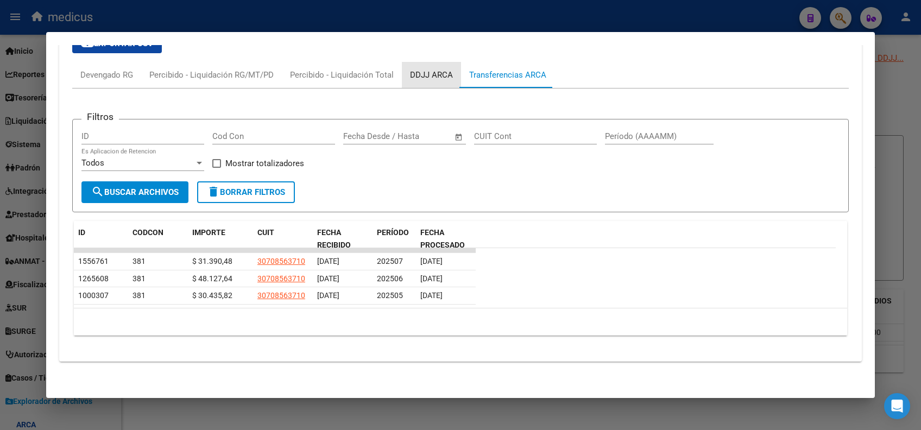
click at [432, 73] on div "DDJJ ARCA" at bounding box center [431, 75] width 43 height 12
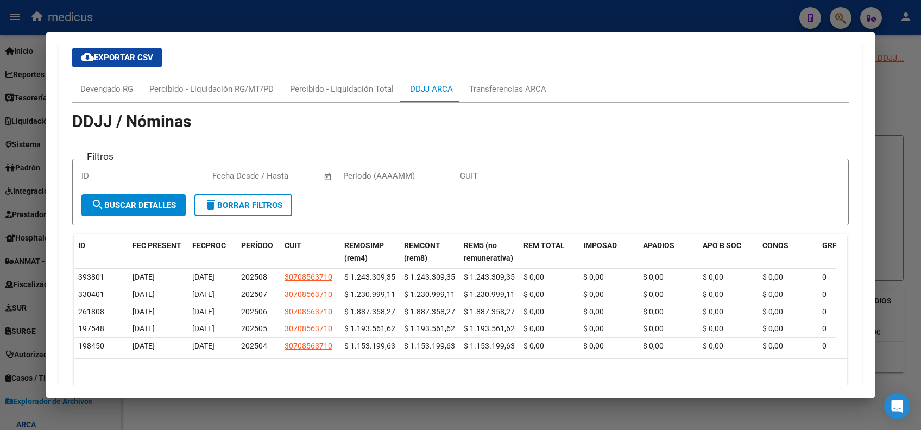
scroll to position [474, 0]
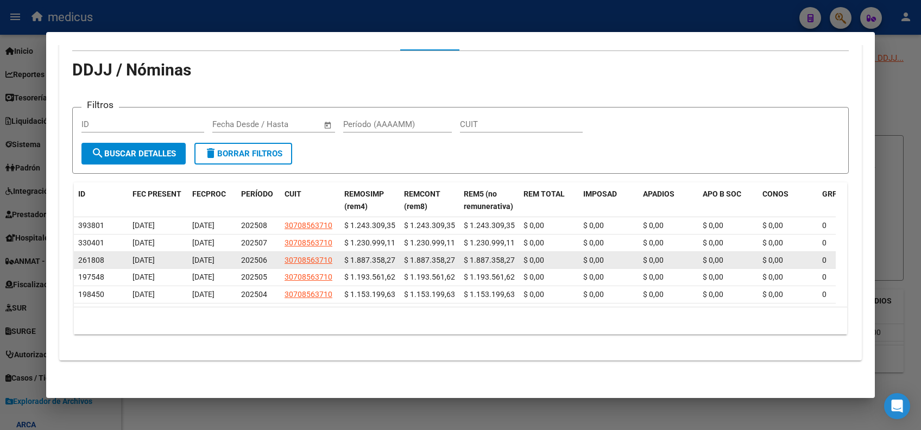
drag, startPoint x: 356, startPoint y: 246, endPoint x: 502, endPoint y: 250, distance: 145.7
click at [502, 252] on div "261808 02/07/2025 03/07/2025 202506 30708563710 $ 1.887.358,27 $ 1.887.358,27 $…" at bounding box center [837, 260] width 1527 height 17
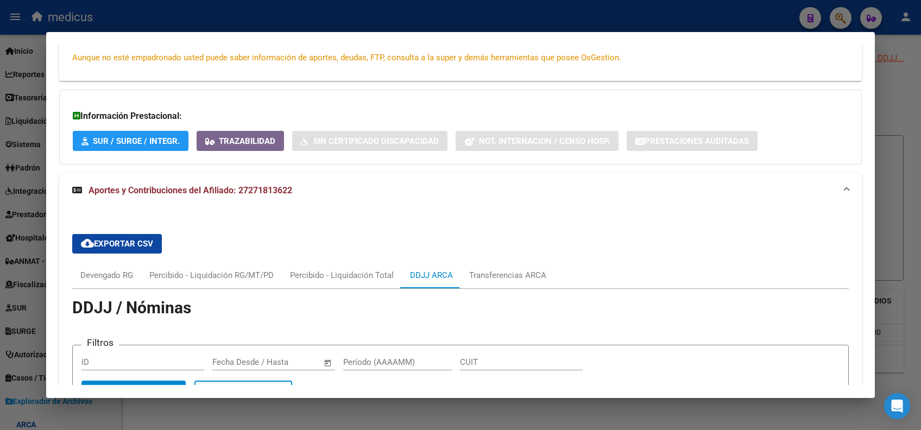
scroll to position [256, 0]
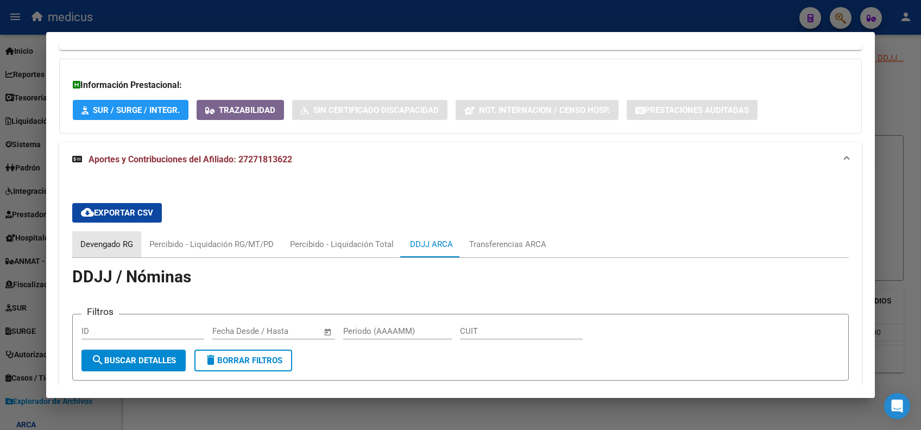
click at [106, 248] on div "Devengado RG" at bounding box center [106, 245] width 53 height 12
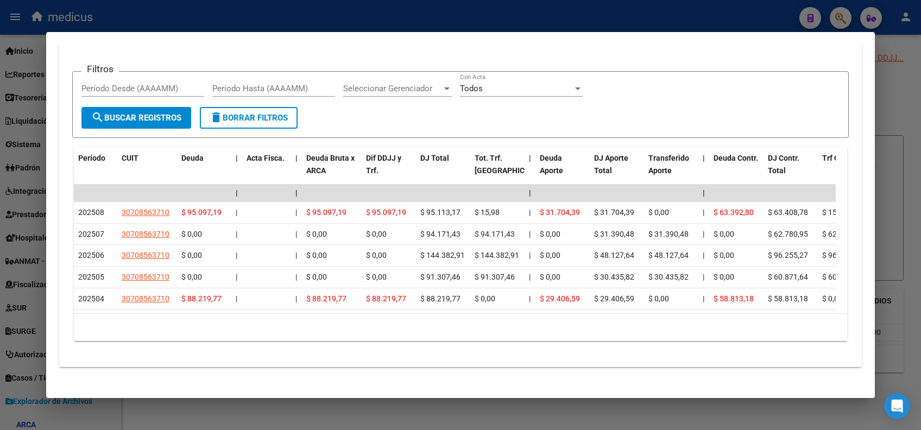
scroll to position [329, 0]
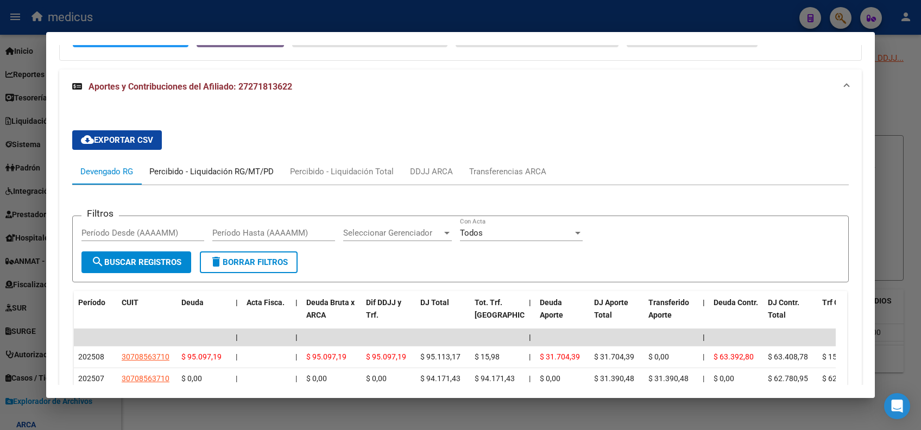
click at [258, 172] on div "Percibido - Liquidación RG/MT/PD" at bounding box center [211, 172] width 124 height 12
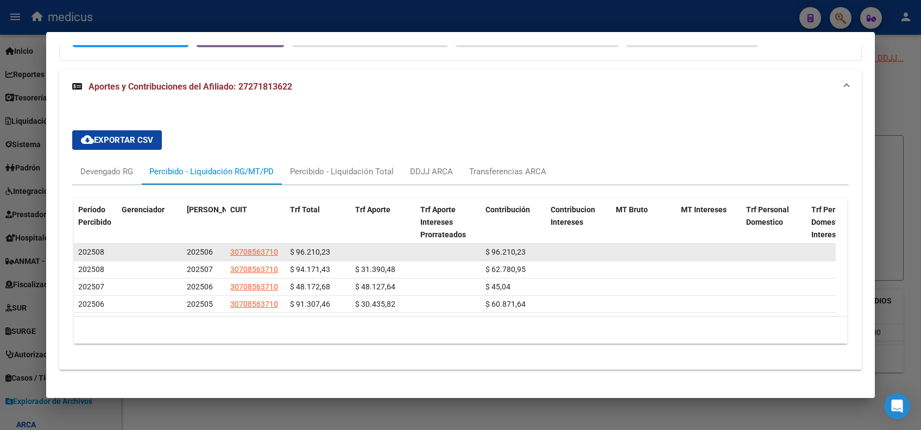
drag, startPoint x: 339, startPoint y: 247, endPoint x: 280, endPoint y: 253, distance: 59.0
click at [280, 253] on div "202508 202506 30708563710 $ 96.210,23 $ 96.210,23 $ 96.210,23 100.0000% 100.000…" at bounding box center [669, 252] width 1190 height 17
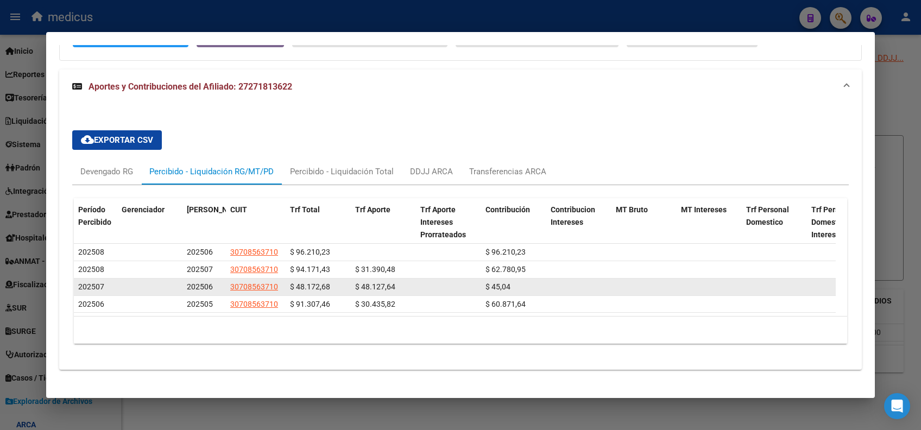
drag, startPoint x: 328, startPoint y: 283, endPoint x: 290, endPoint y: 287, distance: 37.7
click at [290, 287] on span "$ 48.172,68" at bounding box center [310, 287] width 40 height 9
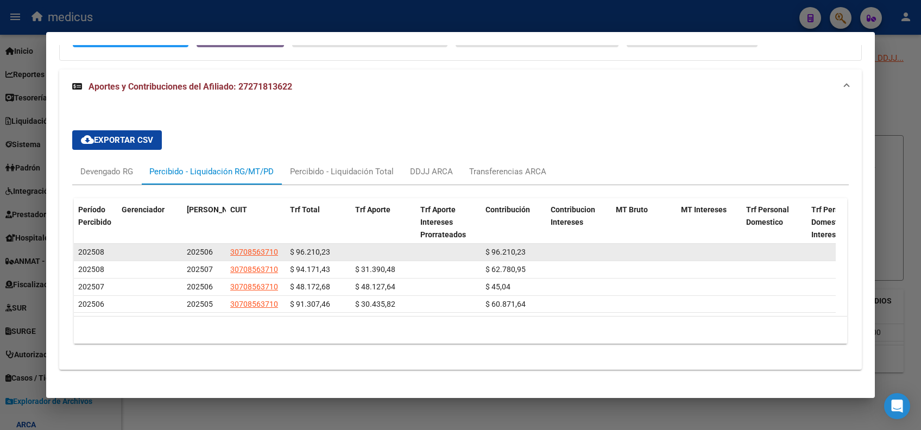
drag, startPoint x: 290, startPoint y: 287, endPoint x: 330, endPoint y: 250, distance: 54.6
click at [330, 250] on datatable-body-cell "$ 96.210,23" at bounding box center [318, 252] width 65 height 17
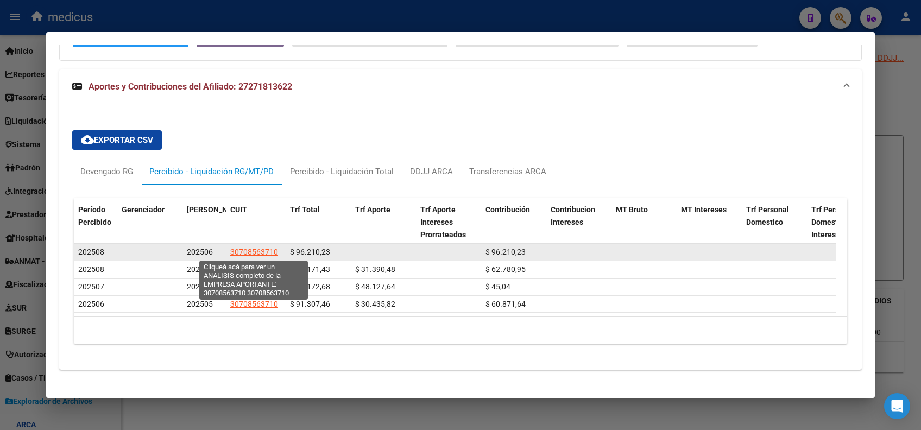
click at [256, 252] on span "30708563710" at bounding box center [254, 252] width 48 height 9
type textarea "30708563710"
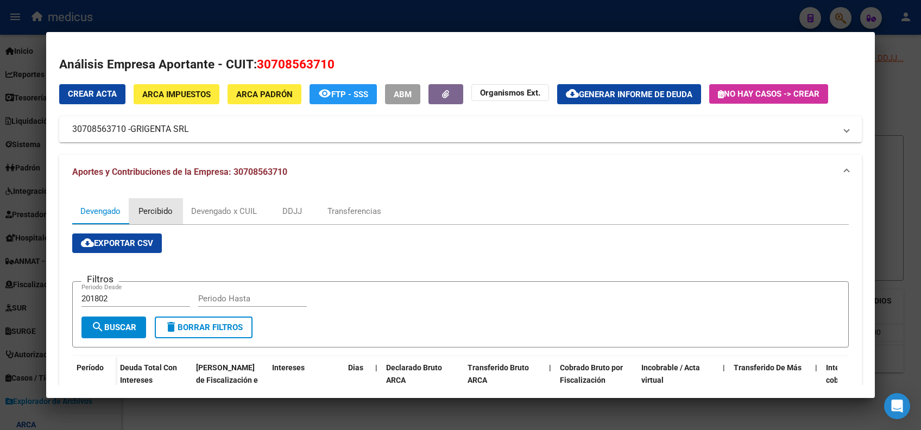
click at [150, 213] on div "Percibido" at bounding box center [156, 211] width 34 height 12
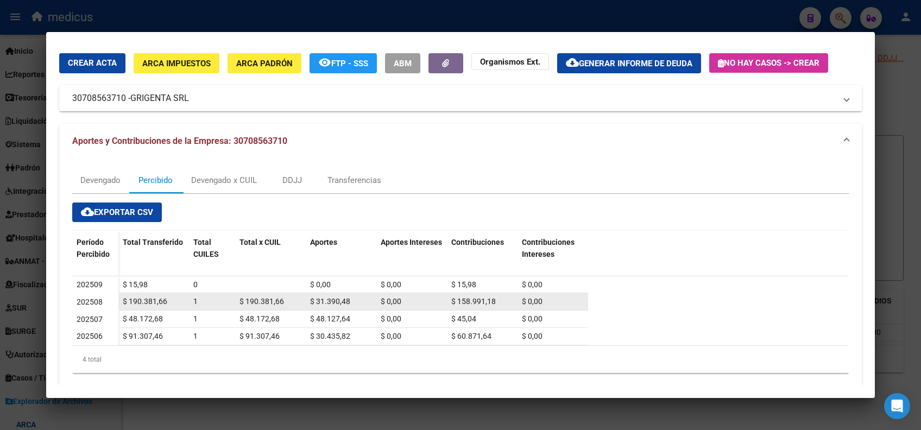
scroll to position [48, 0]
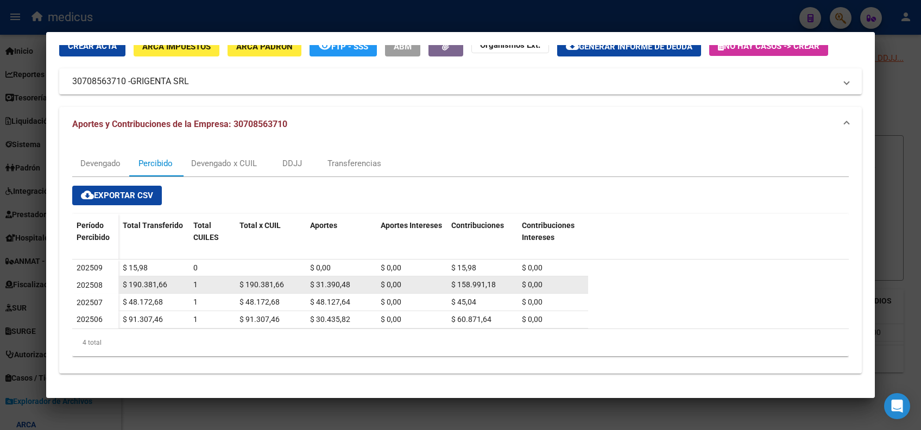
drag, startPoint x: 309, startPoint y: 284, endPoint x: 567, endPoint y: 289, distance: 258.1
click at [567, 289] on div "$ 190.381,66 1 $ 190.381,66 $ 31.390,48 $ 0,00 $ 158.991,18 $ 0,00" at bounding box center [353, 285] width 470 height 17
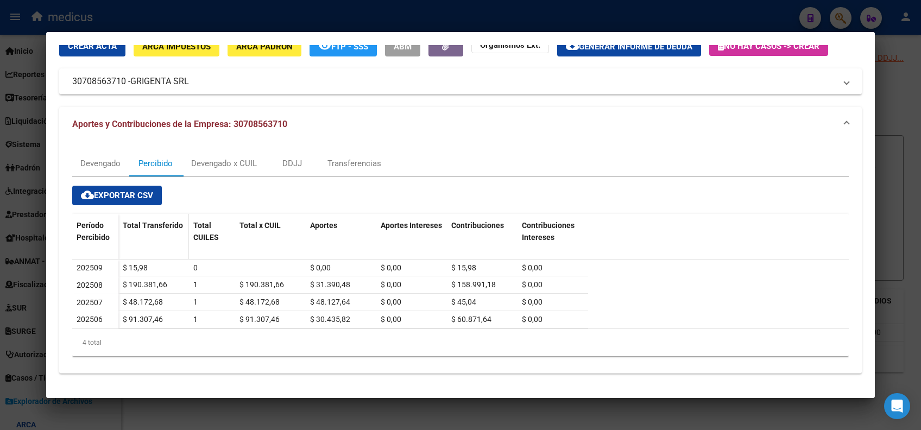
drag, startPoint x: 125, startPoint y: 287, endPoint x: 154, endPoint y: 248, distance: 48.6
click at [167, 260] on datatable-scroller "202509 $ 15,98 0 $ 0,00 $ 0,00 $ 15,98 $ 0,00 202508 $ 190.381,66 1 $ 190.381,6…" at bounding box center [460, 294] width 777 height 69
click at [342, 158] on div "Transferencias" at bounding box center [355, 164] width 54 height 12
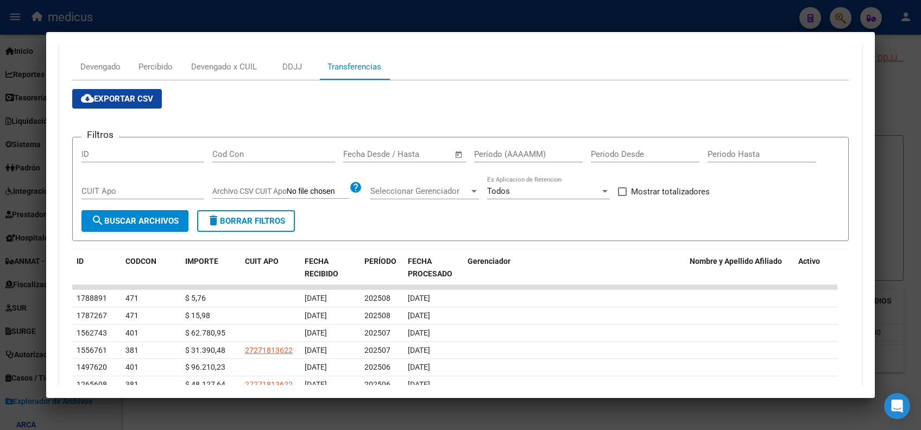
scroll to position [217, 0]
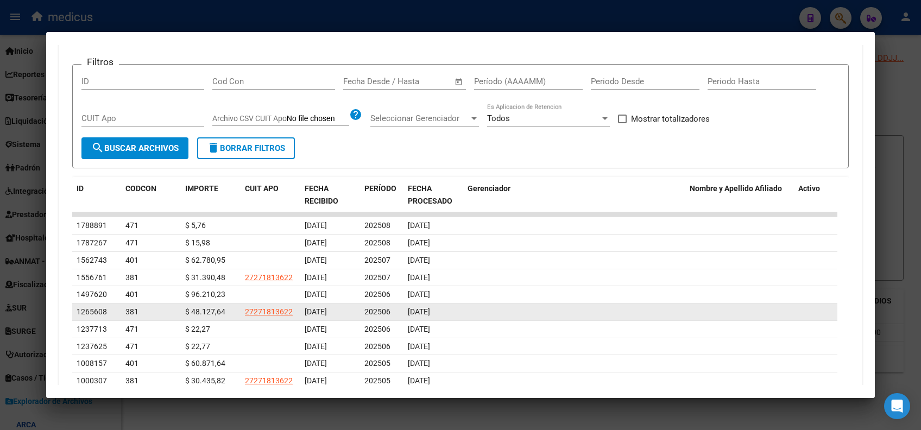
drag, startPoint x: 469, startPoint y: 293, endPoint x: 129, endPoint y: 307, distance: 340.9
click at [175, 304] on datatable-scroller "1788891 471 $ 5,76 18/08/2025 202508 08/09/2025 1787267 471 $ 15,98 02/09/2025 …" at bounding box center [455, 301] width 766 height 178
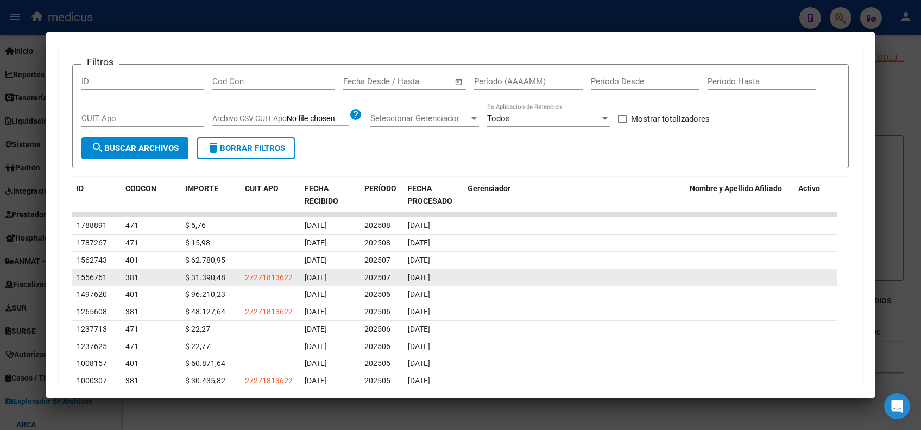
drag, startPoint x: 96, startPoint y: 294, endPoint x: 313, endPoint y: 281, distance: 217.7
click at [313, 281] on div "Devengado Percibido Devengado x CUIL DDJJ Transferencias cloud_download Exporta…" at bounding box center [460, 205] width 803 height 466
drag, startPoint x: 317, startPoint y: 281, endPoint x: 469, endPoint y: 284, distance: 152.1
click at [472, 285] on datatable-body-cell at bounding box center [574, 277] width 222 height 17
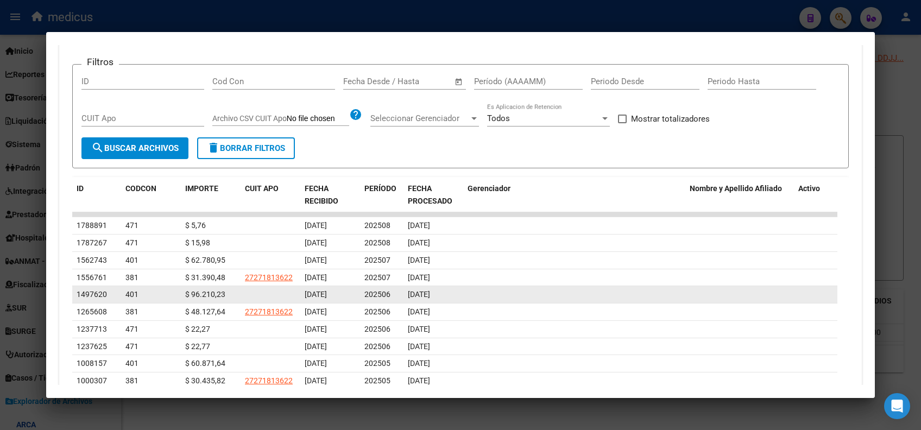
drag, startPoint x: 304, startPoint y: 294, endPoint x: 459, endPoint y: 299, distance: 154.9
click at [459, 299] on div "1497620 401 $ 96.210,23 01/08/2025 202506 05/08/2025" at bounding box center [455, 294] width 766 height 17
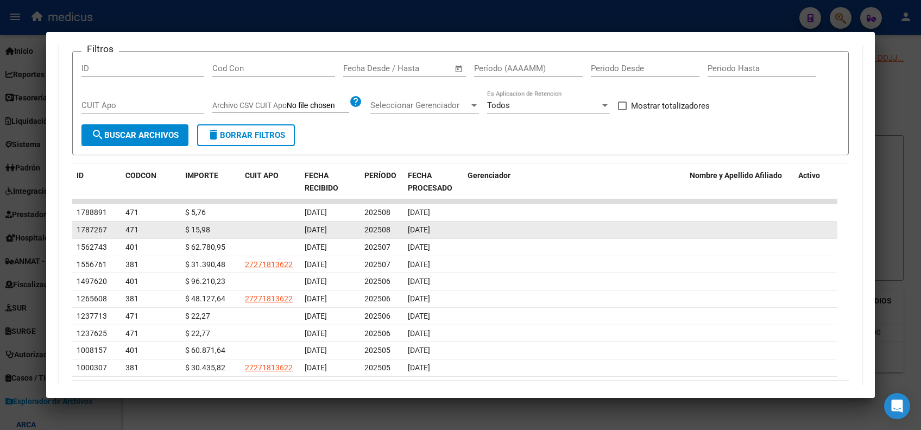
scroll to position [283, 0]
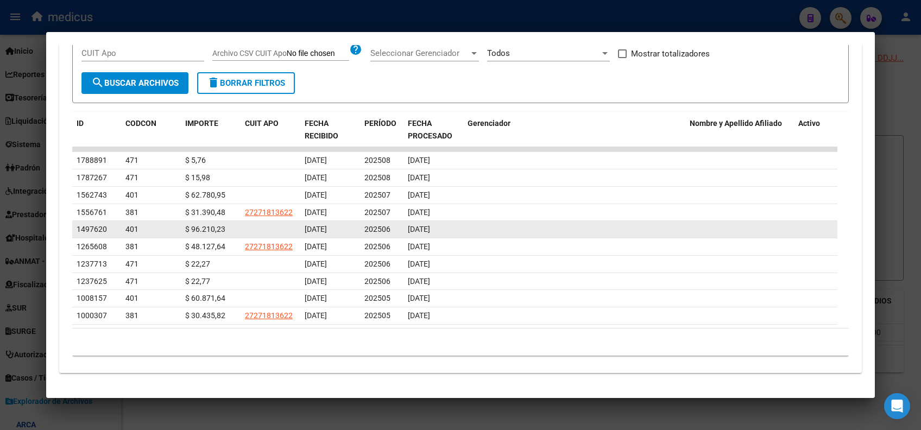
drag, startPoint x: 192, startPoint y: 225, endPoint x: 268, endPoint y: 232, distance: 75.8
click at [268, 232] on div "1497620 401 $ 96.210,23 01/08/2025 202506 05/08/2025" at bounding box center [455, 229] width 766 height 17
drag, startPoint x: 372, startPoint y: 231, endPoint x: 390, endPoint y: 230, distance: 17.9
click at [396, 229] on div "202506" at bounding box center [382, 229] width 35 height 12
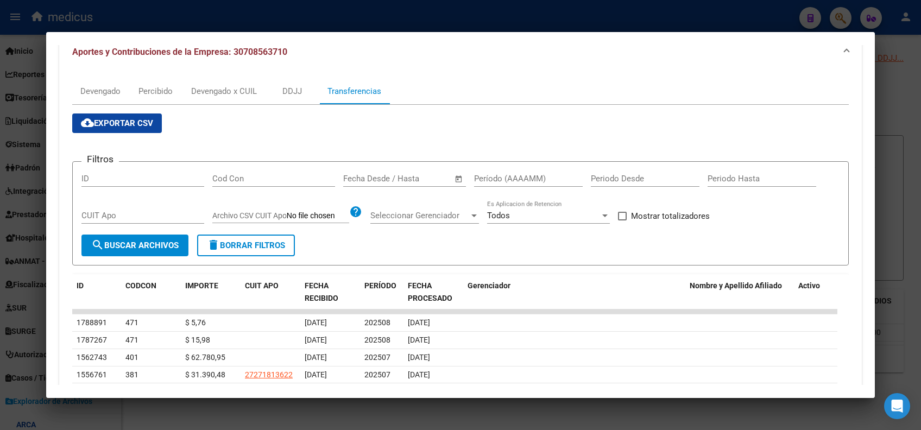
scroll to position [0, 0]
